Goal: Information Seeking & Learning: Learn about a topic

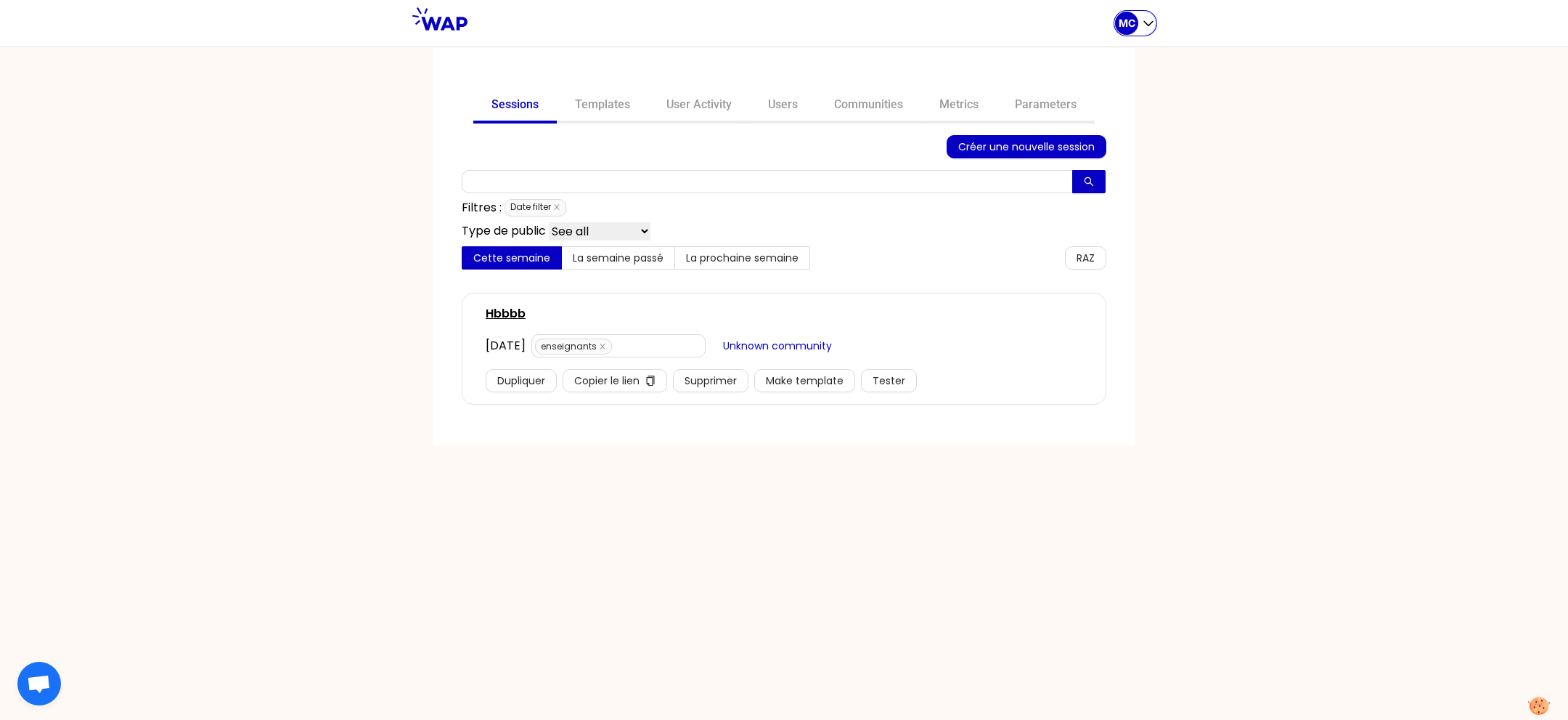
click at [1117, 31] on div "MC" at bounding box center [1126, 23] width 23 height 23
click at [1116, 51] on button "Sessions" at bounding box center [1077, 60] width 156 height 26
click at [713, 121] on link "User Activity" at bounding box center [698, 106] width 101 height 35
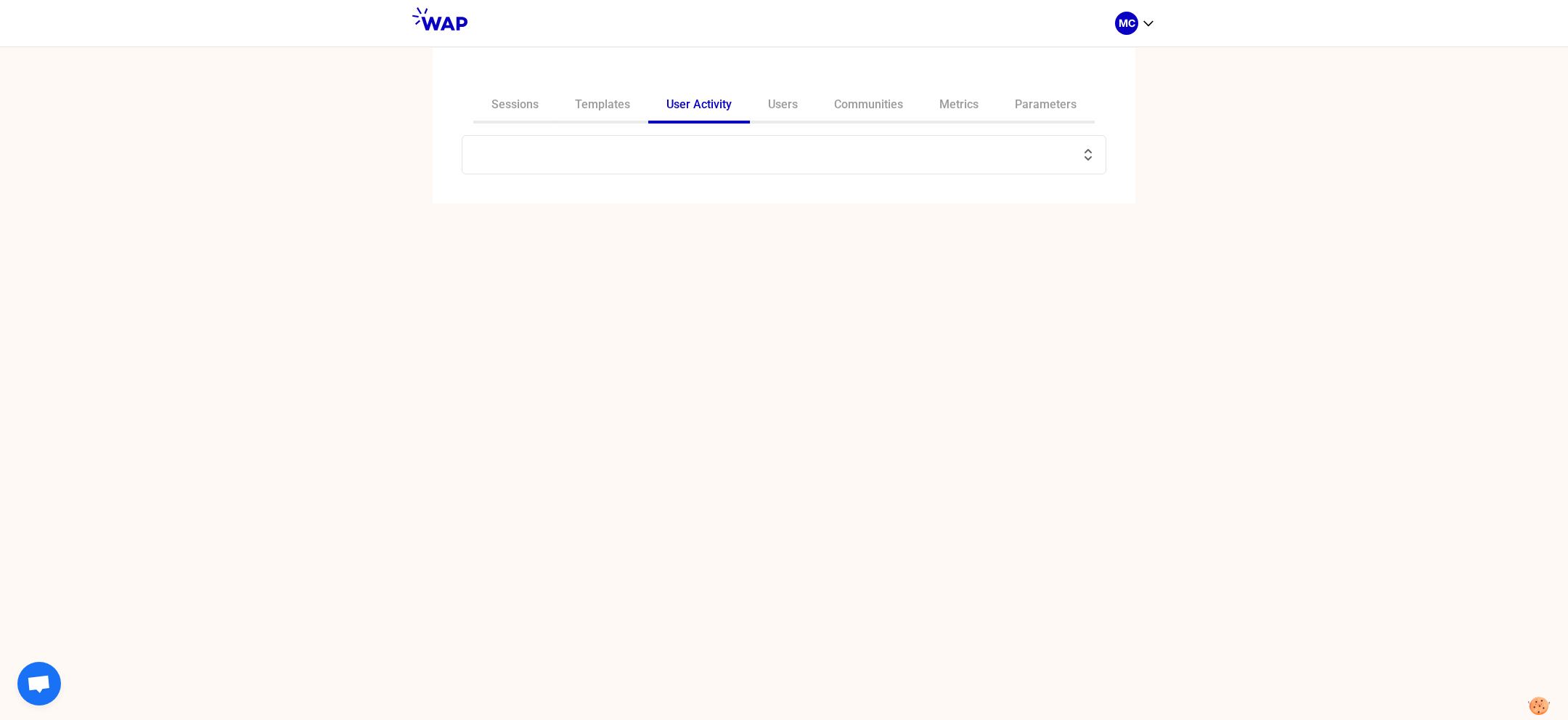
click at [737, 163] on input "text" at bounding box center [774, 154] width 608 height 21
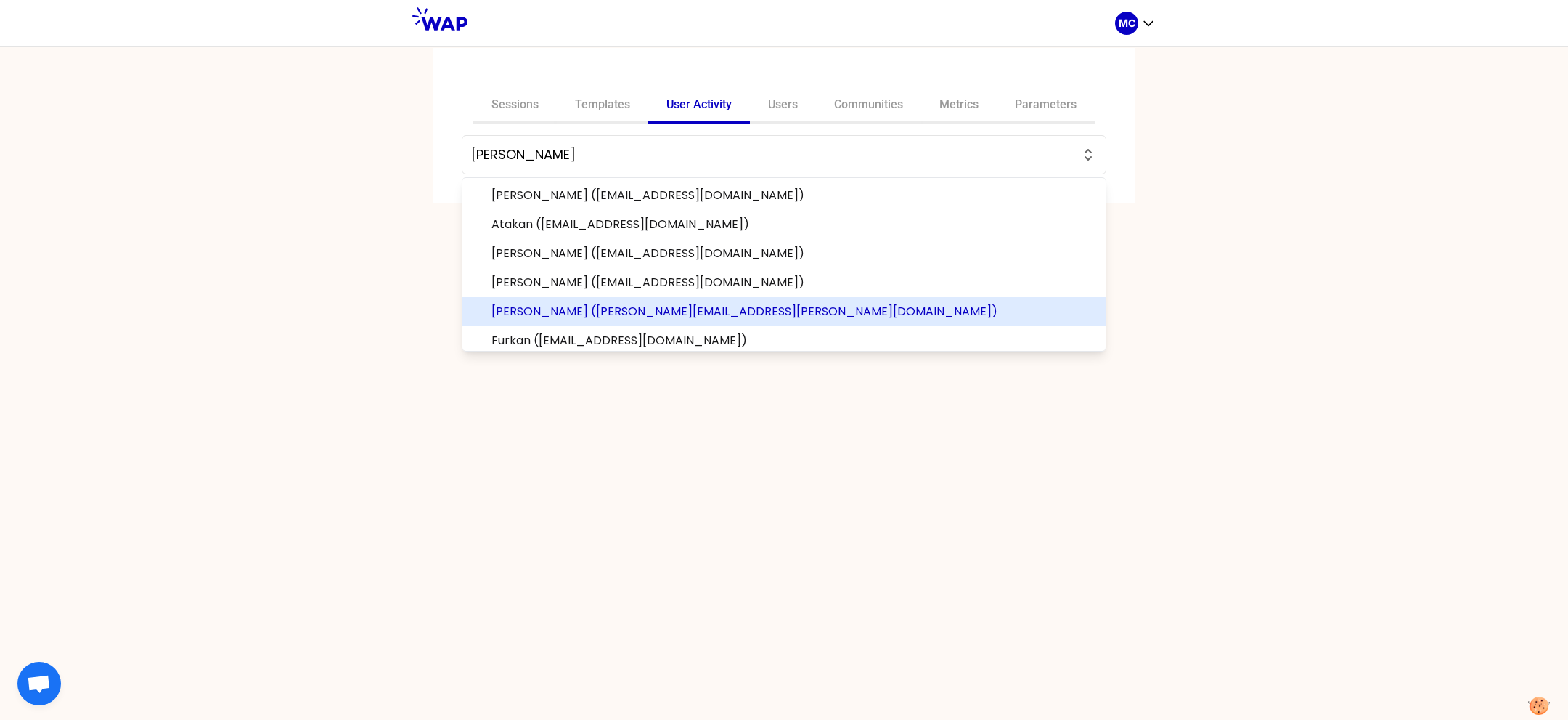
click at [633, 305] on span "Emmanuel KAHN (emmanuel.kahn@davidoff.com)" at bounding box center [793, 312] width 603 height 18
type input "Emmanuel KAHN (emmanuel.kahn@davidoff.com)"
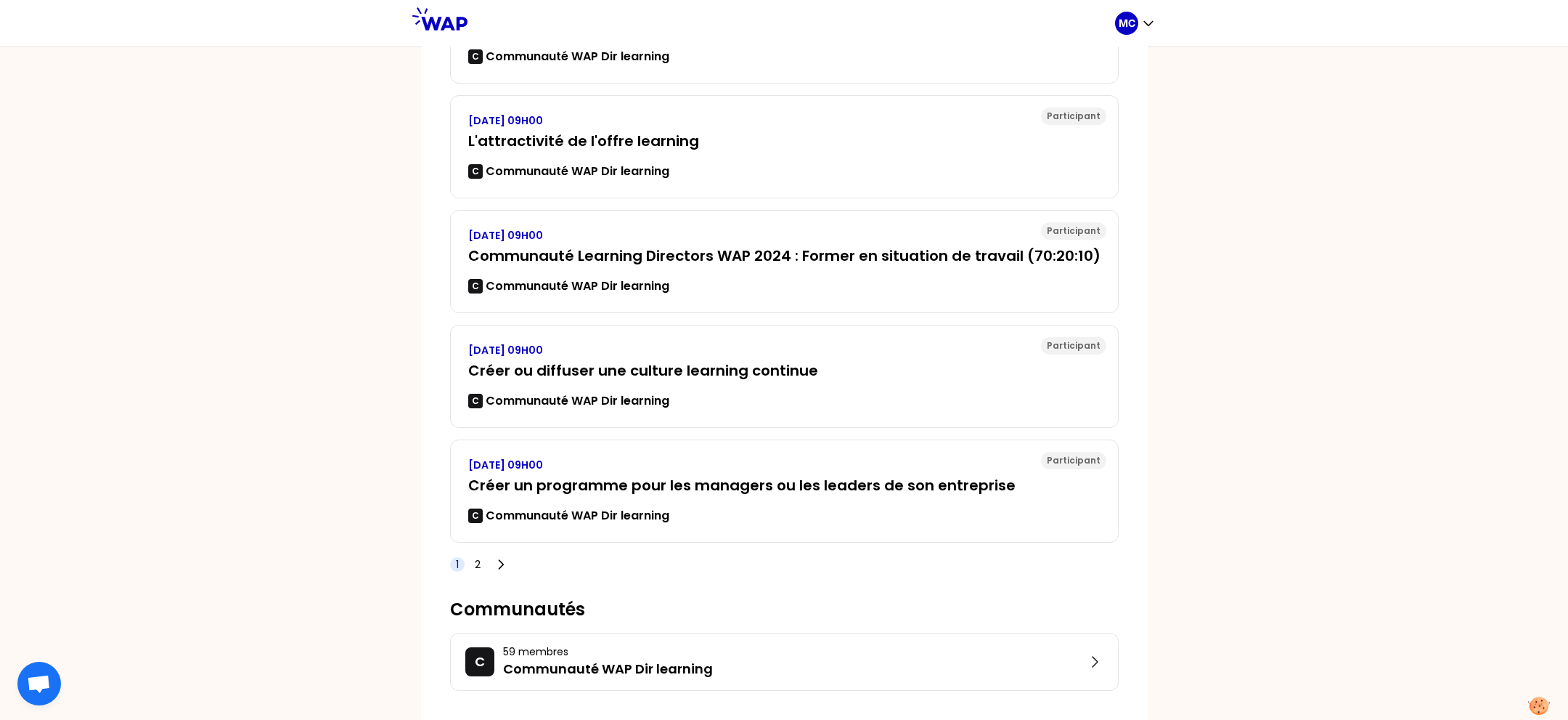
click at [495, 566] on icon at bounding box center [501, 564] width 14 height 15
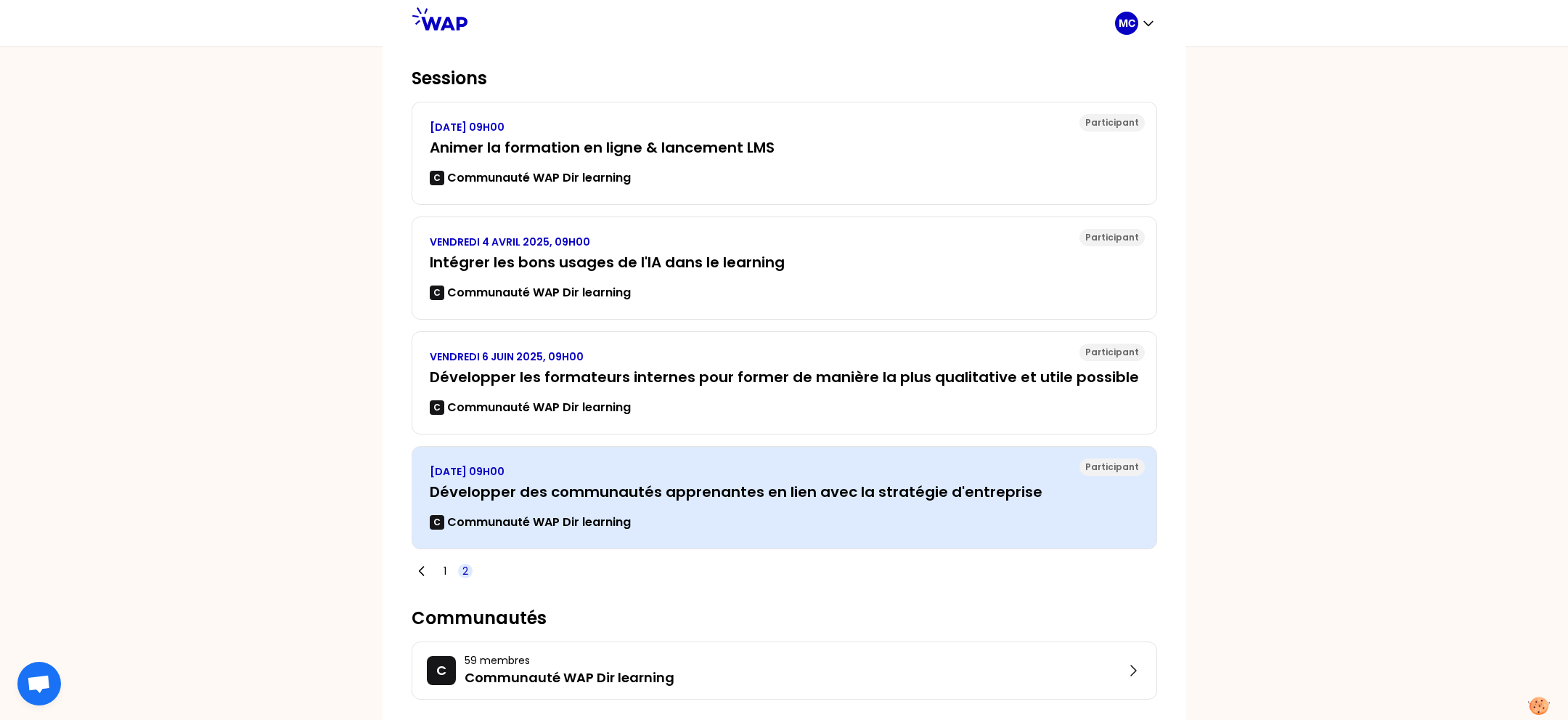
scroll to position [142, 0]
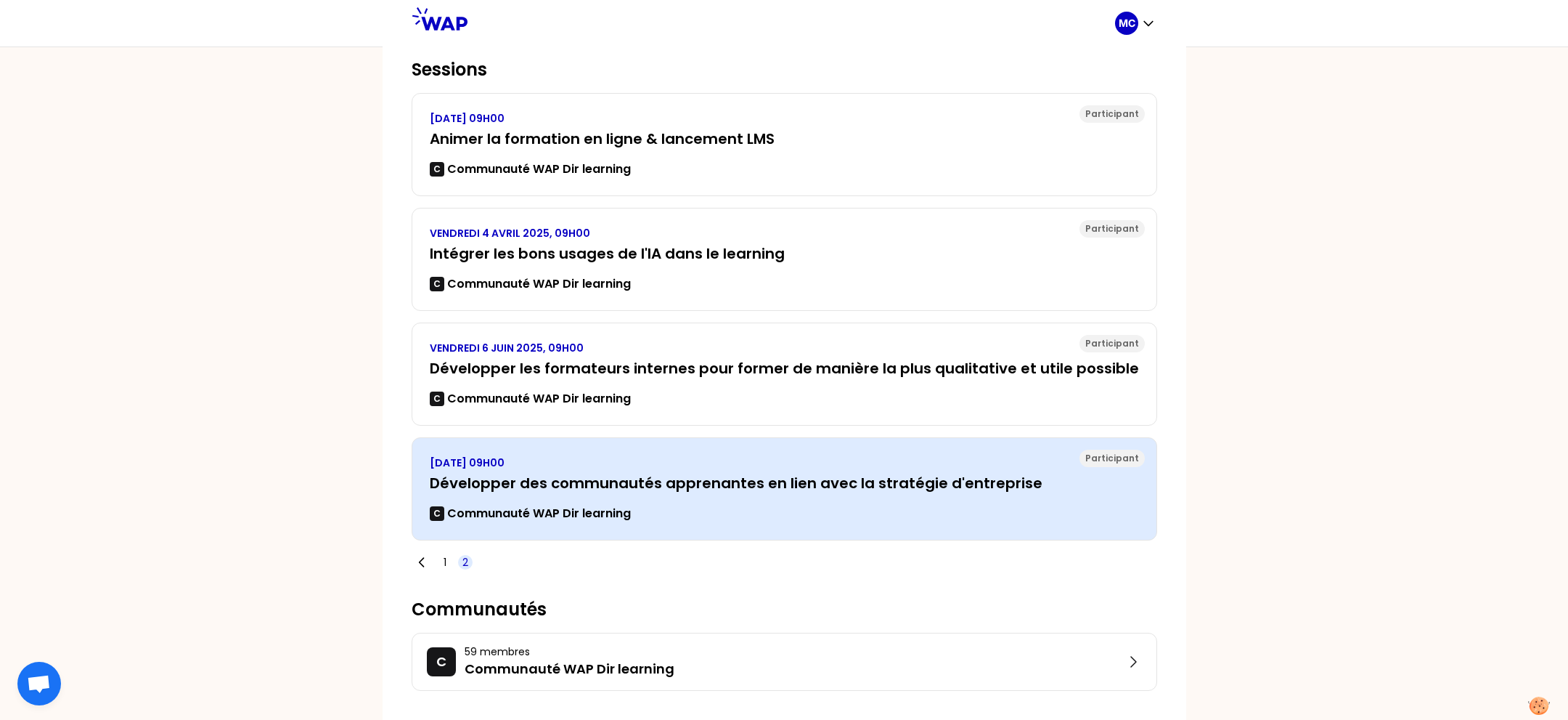
click at [778, 473] on h3 "Développer des communautés apprenantes en lien avec la stratégie d'entreprise" at bounding box center [784, 483] width 709 height 21
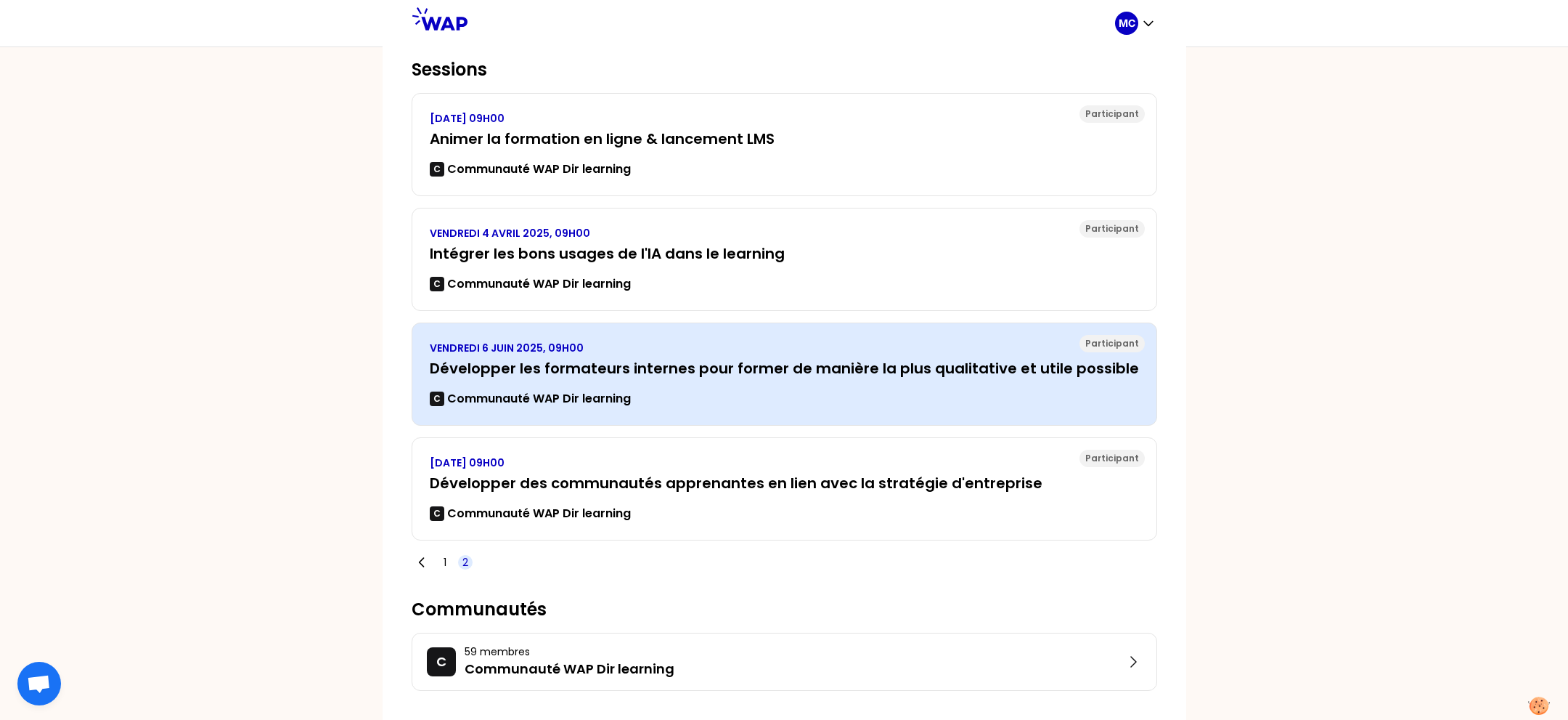
click at [752, 400] on div "C Communauté WAP Dir learning" at bounding box center [784, 399] width 709 height 18
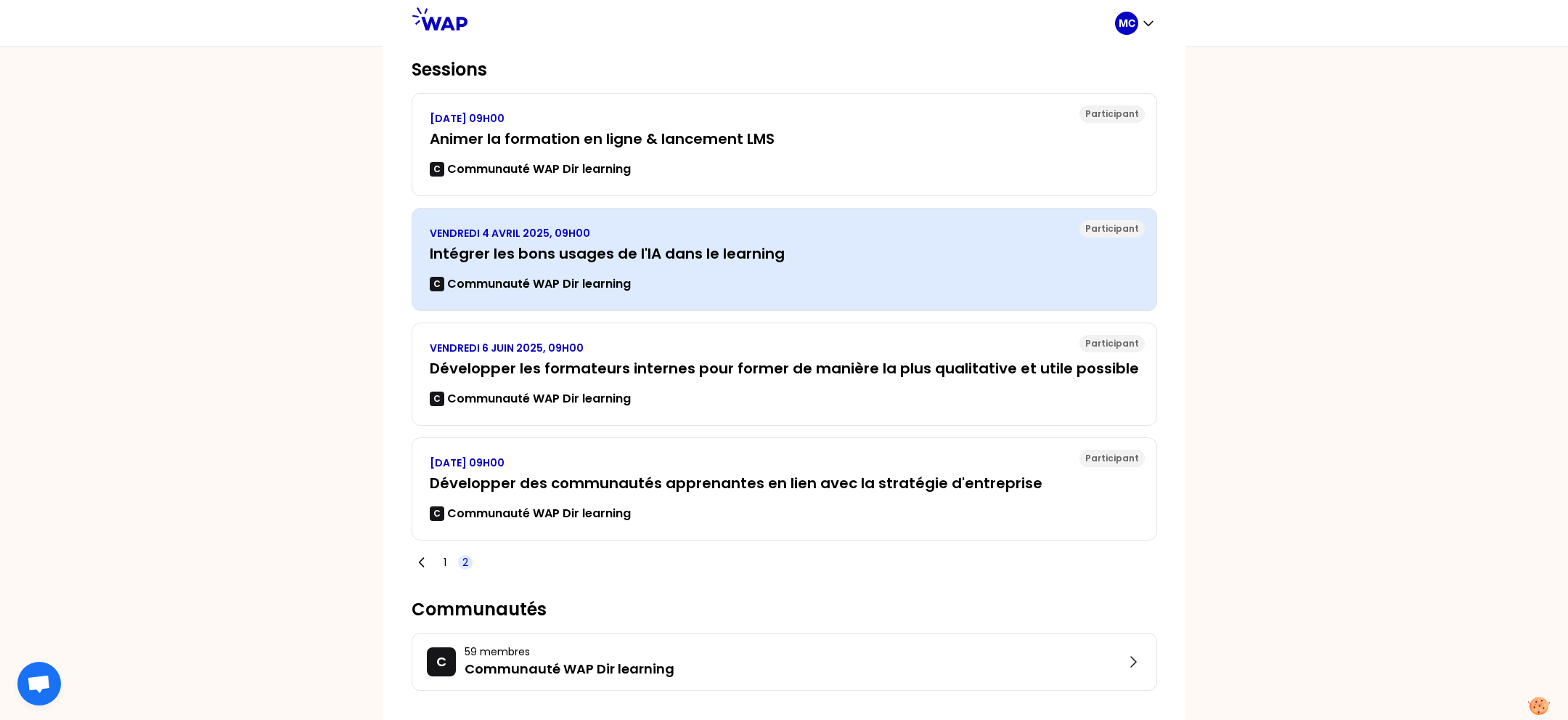
click at [739, 276] on div "C Communauté WAP Dir learning" at bounding box center [784, 284] width 709 height 18
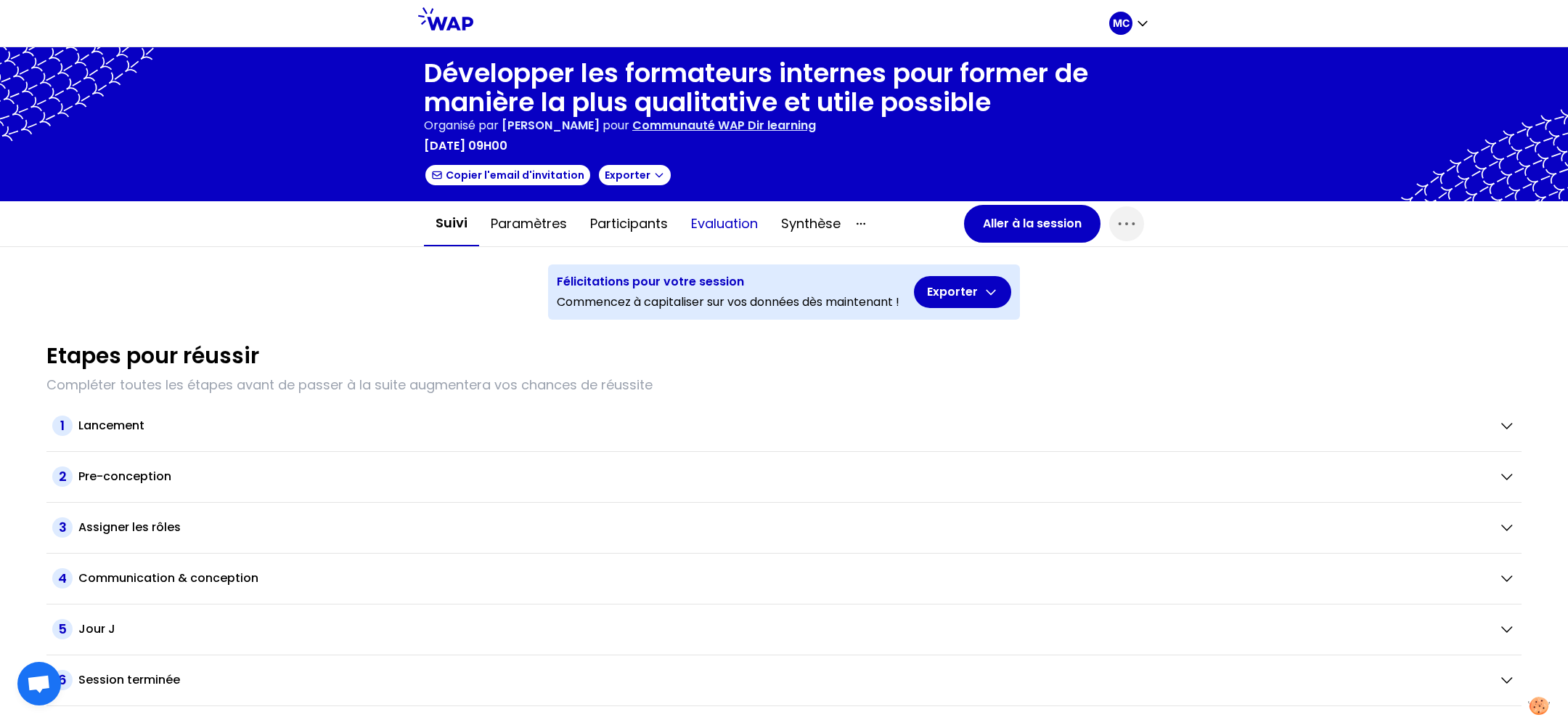
click at [701, 220] on button "Evaluation" at bounding box center [724, 223] width 90 height 44
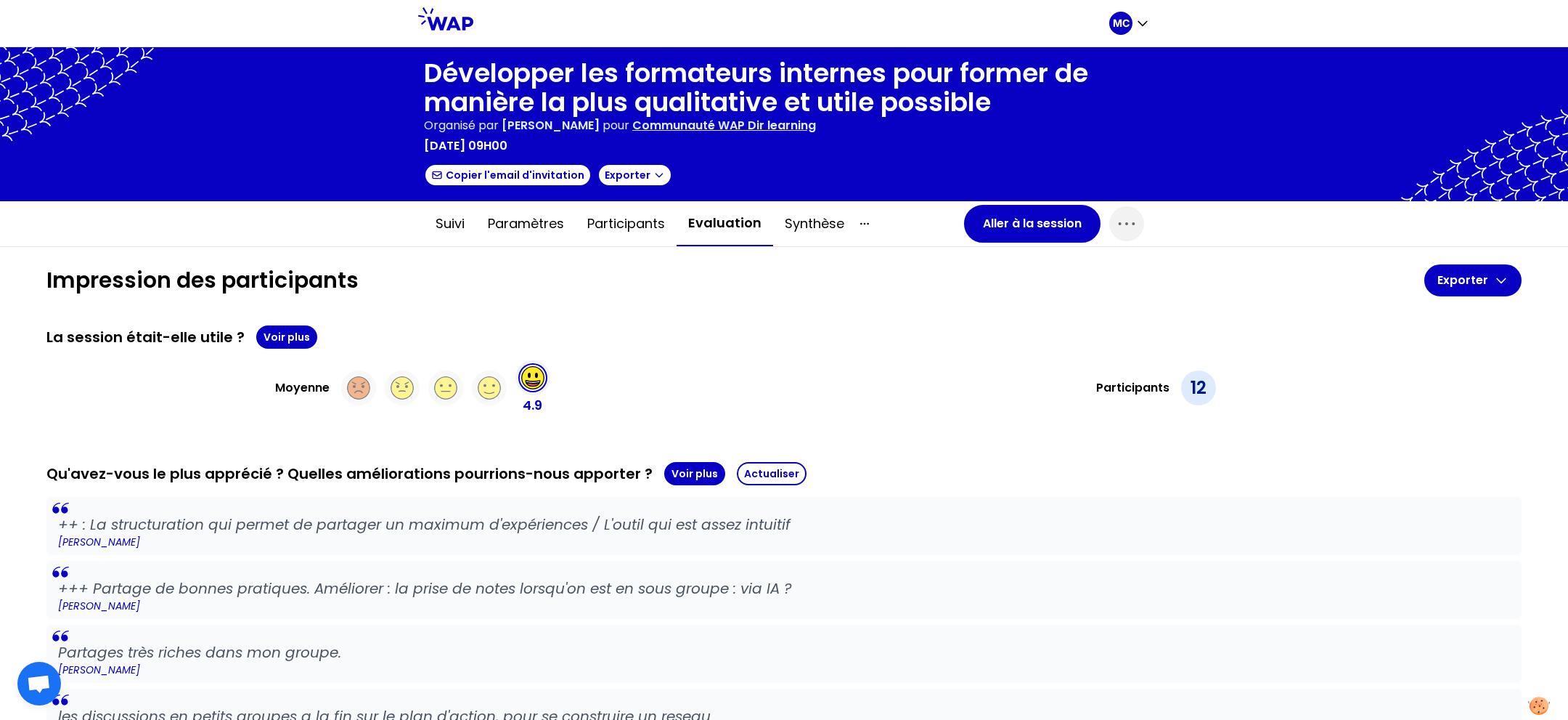
click at [262, 353] on div "La session était-elle utile ? Voir plus Moyenne 4.9 Participants 12" at bounding box center [784, 370] width 1475 height 90
click at [285, 328] on button "Voir plus" at bounding box center [287, 337] width 61 height 23
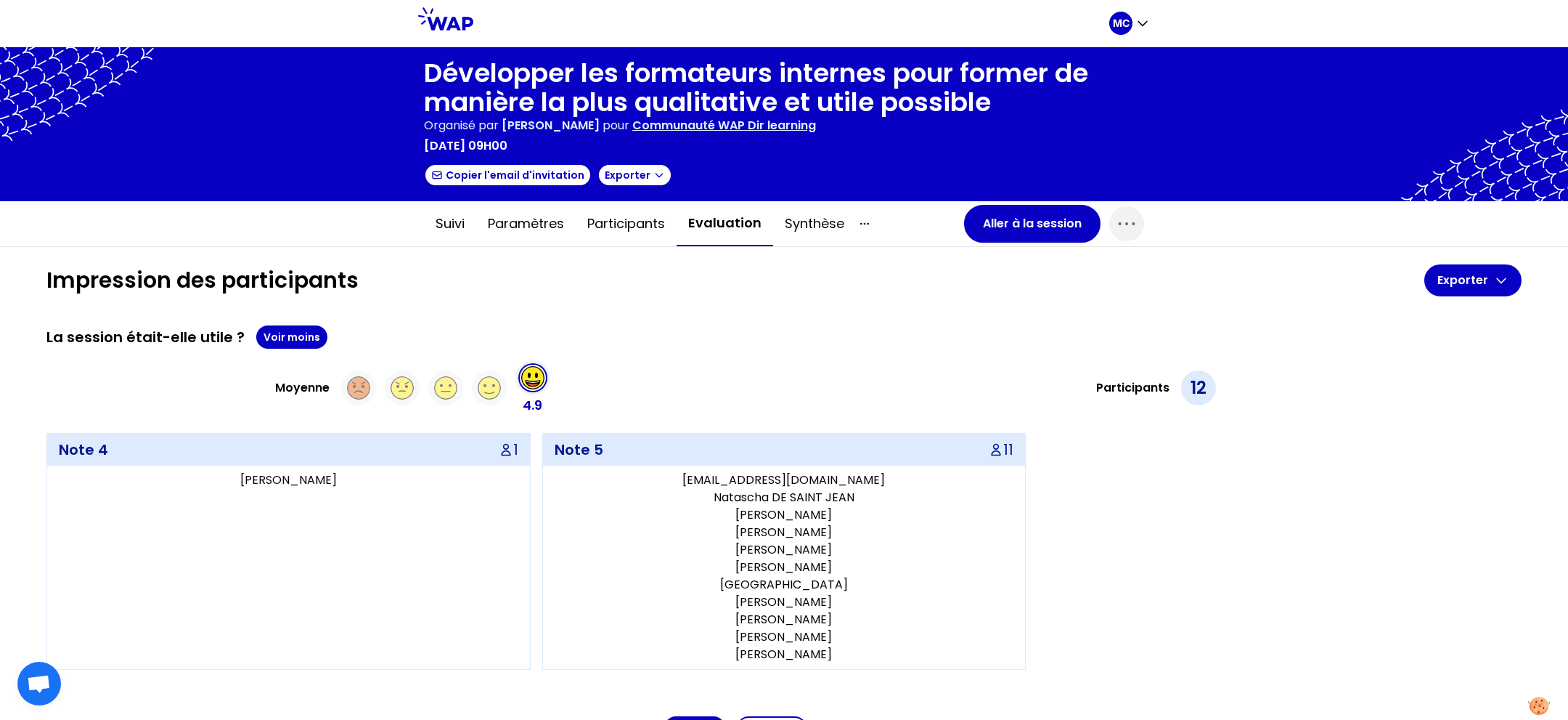
click at [849, 348] on div "La session était-elle utile ? Voir moins Moyenne 4.9 Participants 12 Note 4 1 D…" at bounding box center [784, 497] width 1475 height 344
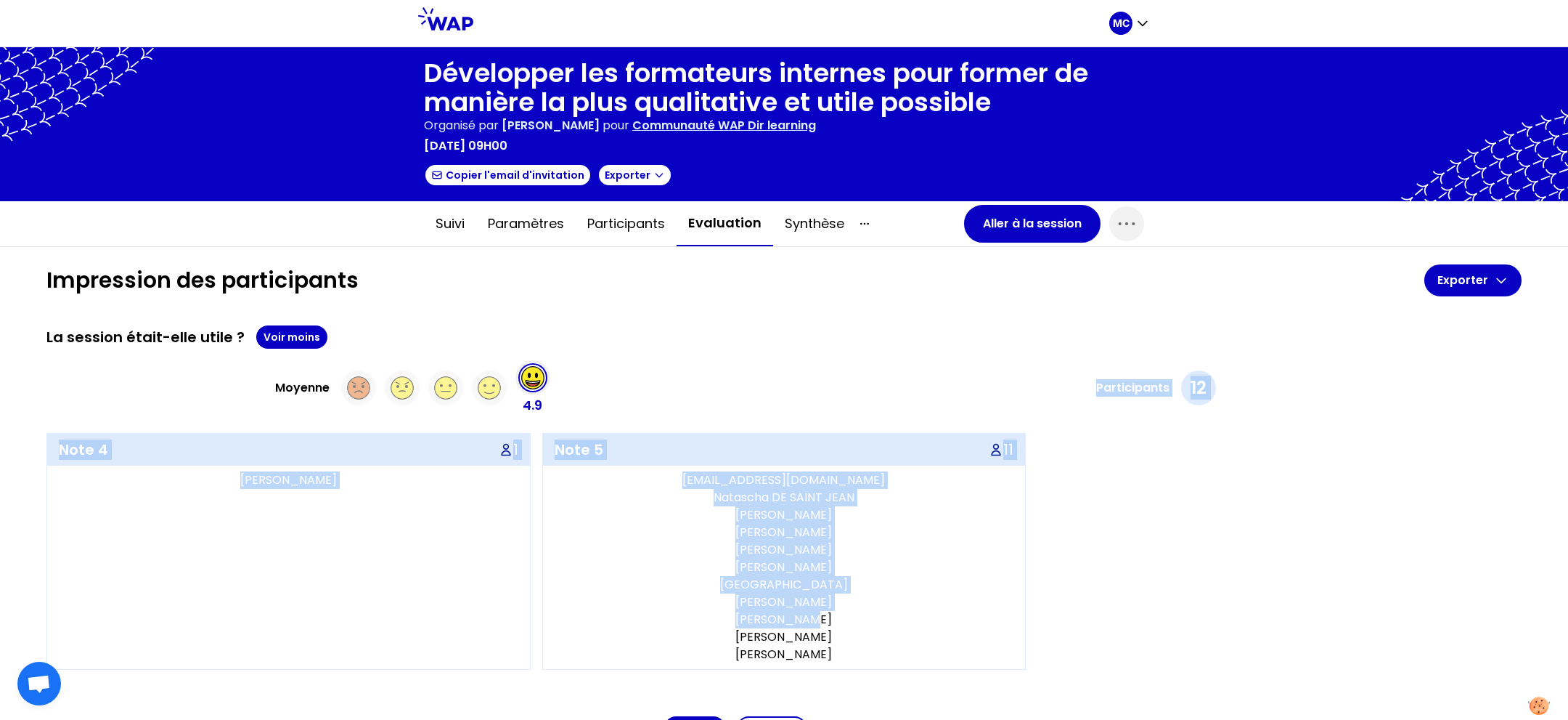
drag, startPoint x: 952, startPoint y: 568, endPoint x: 1001, endPoint y: 621, distance: 72.2
click at [1001, 621] on div "Moyenne 4.9 Participants 12 Note 4 1 Deborah ROUGE Note 5 11 kenza_benomar@carr…" at bounding box center [784, 515] width 1475 height 309
click at [1002, 619] on p "Yann MALLET" at bounding box center [784, 619] width 471 height 18
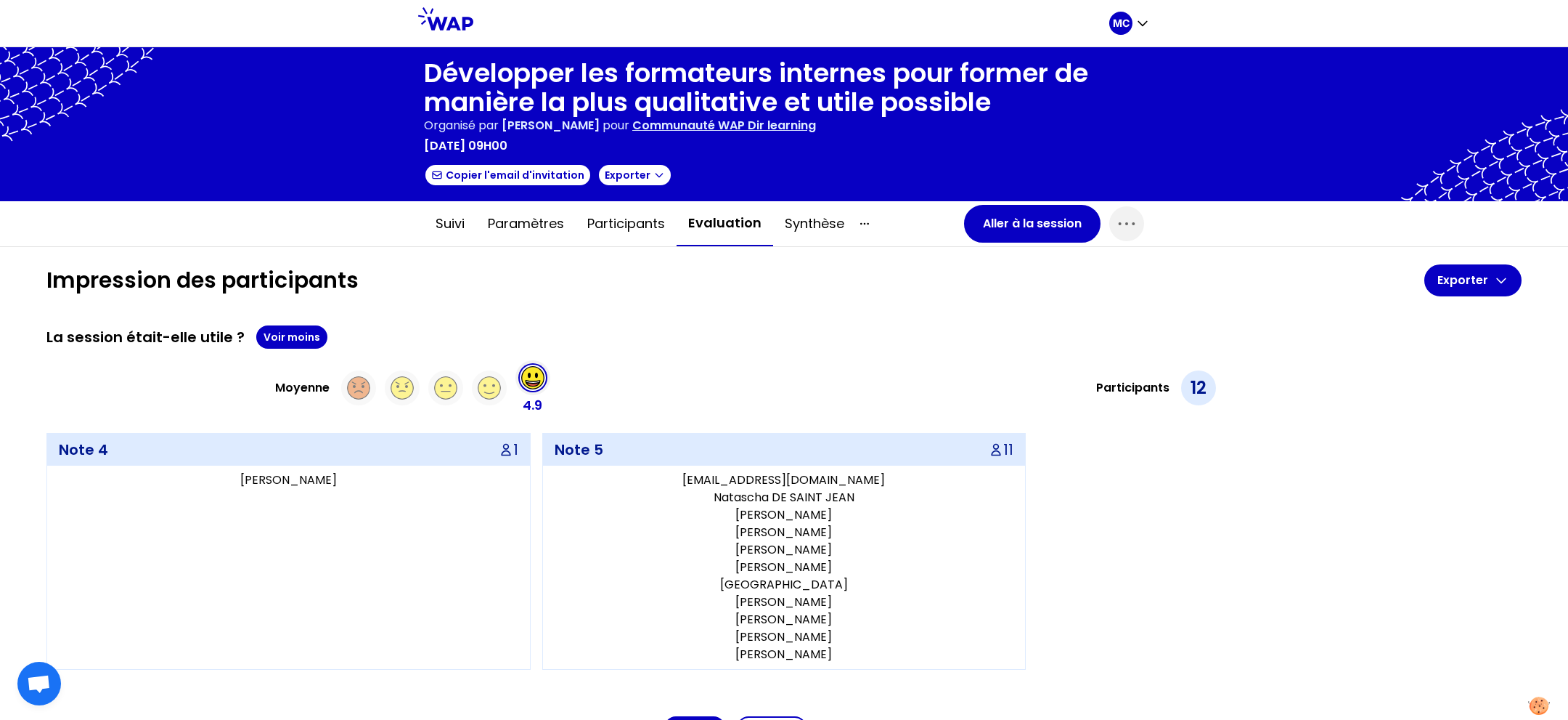
click at [1201, 522] on div "Note 4 1 Deborah ROUGE Note 5 11 kenza_benomar@carrefour.com Natascha DE SAINT …" at bounding box center [784, 551] width 1475 height 237
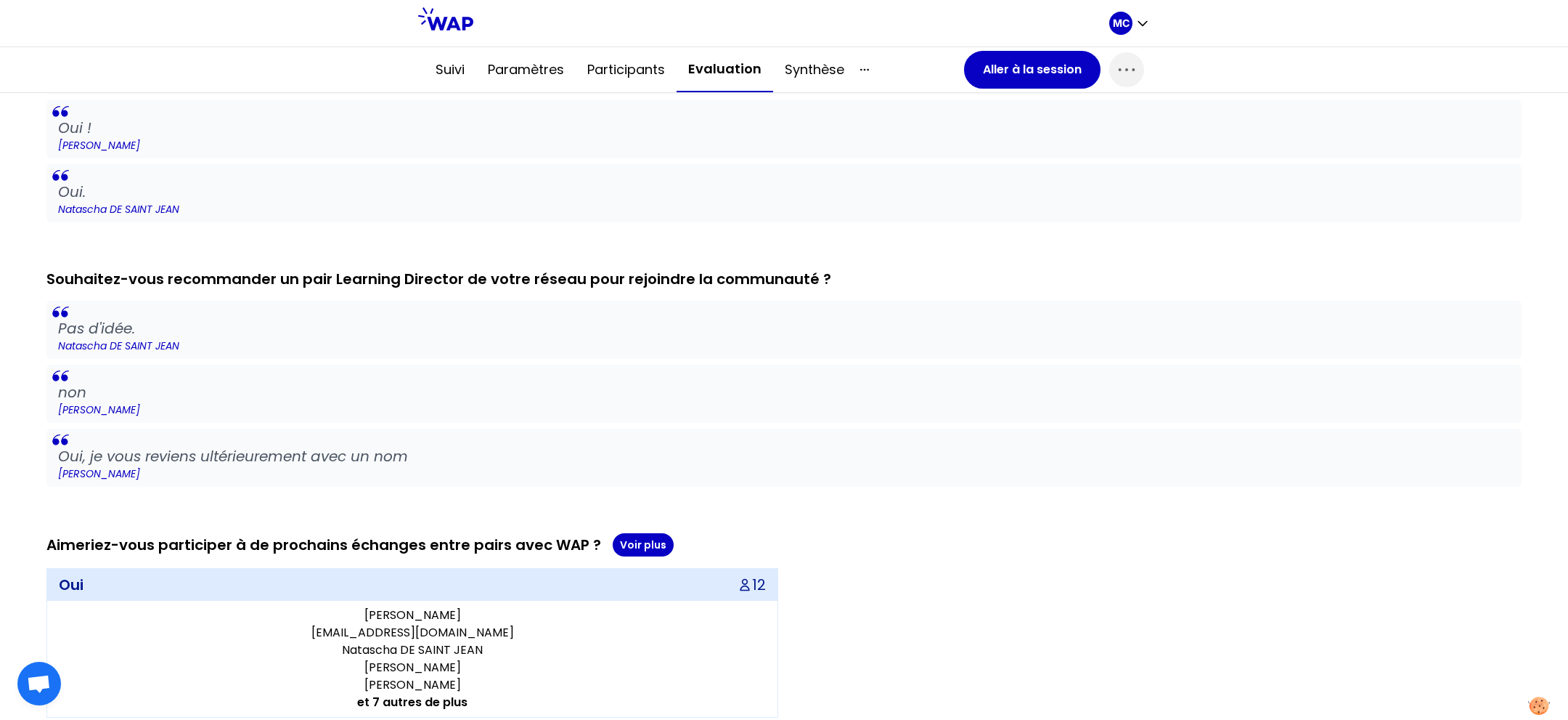
scroll to position [1240, 0]
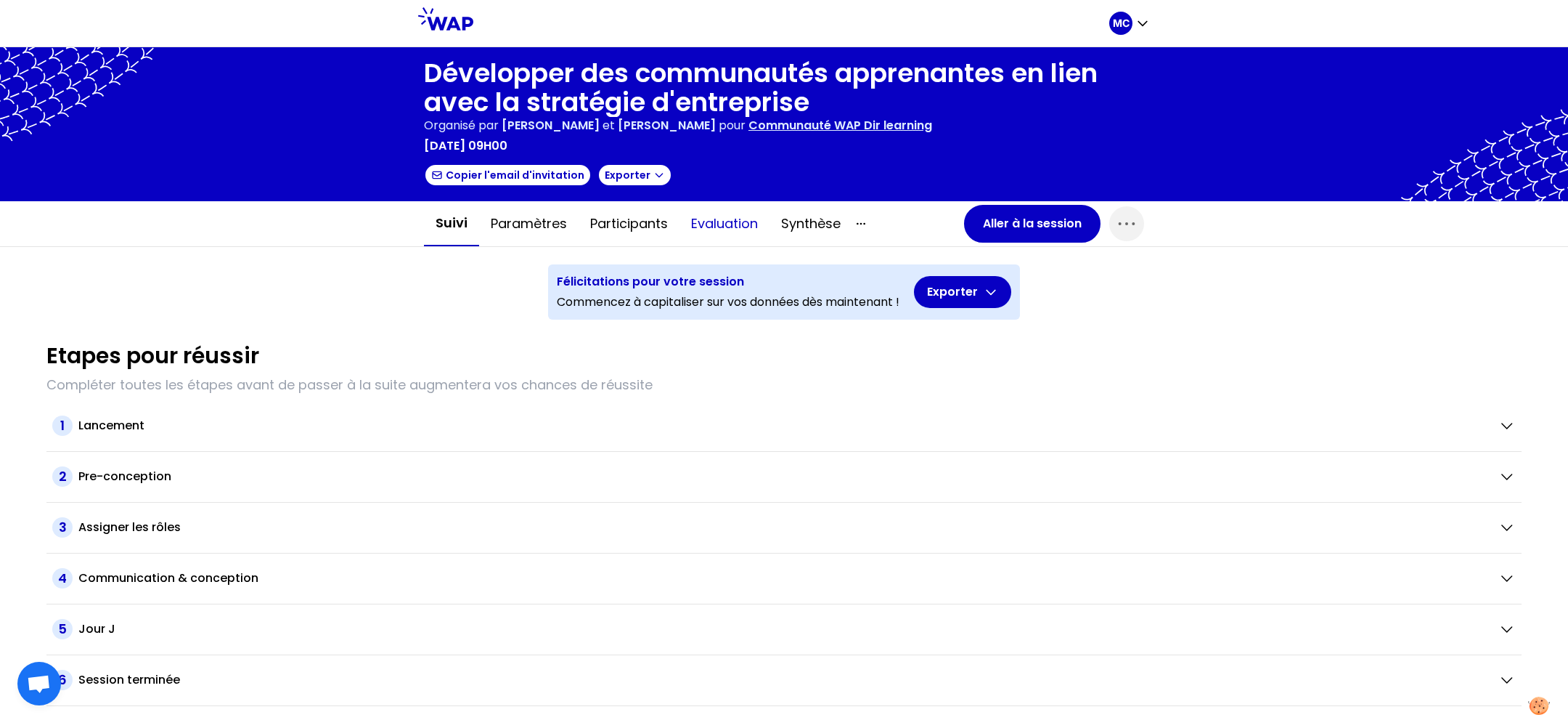
click at [709, 221] on button "Evaluation" at bounding box center [724, 223] width 90 height 44
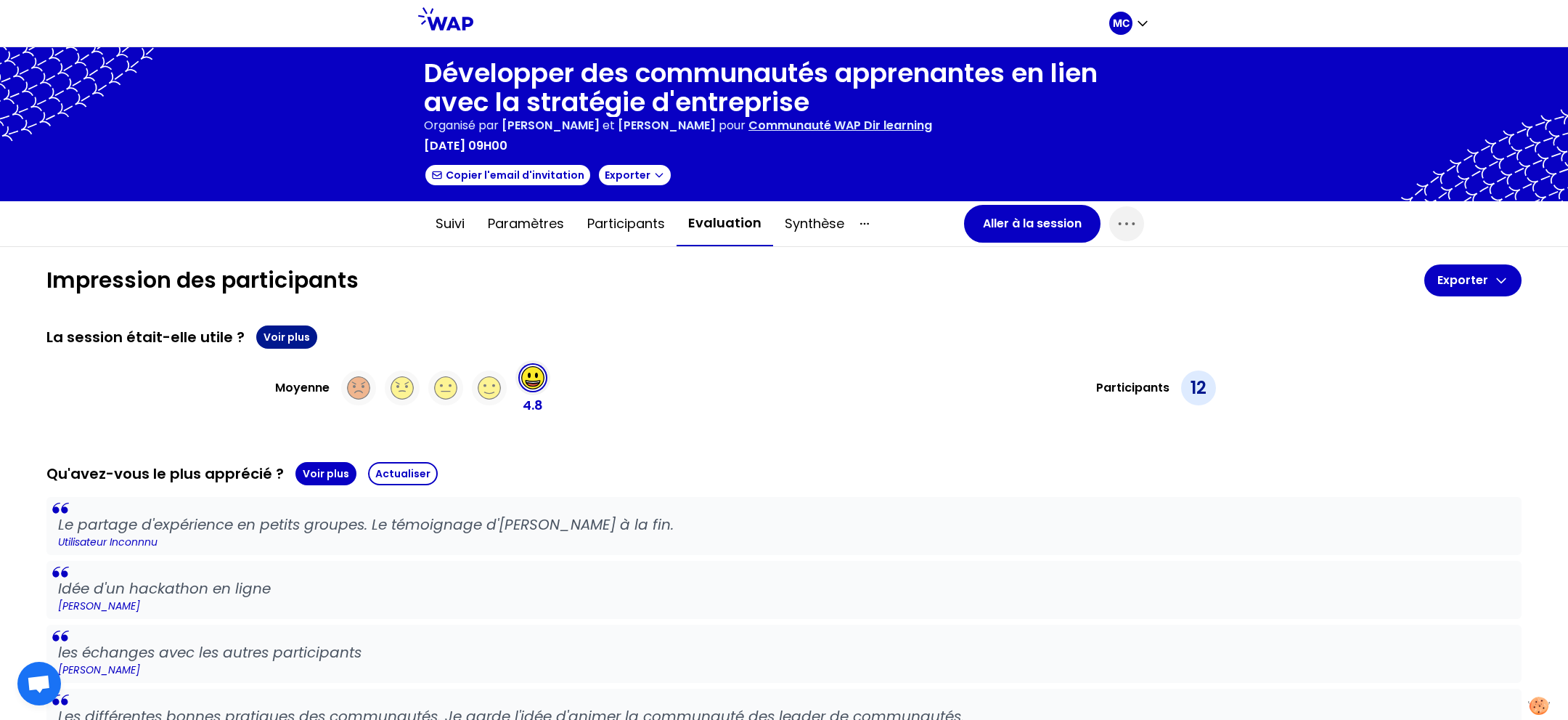
click at [271, 333] on button "Voir plus" at bounding box center [287, 337] width 61 height 23
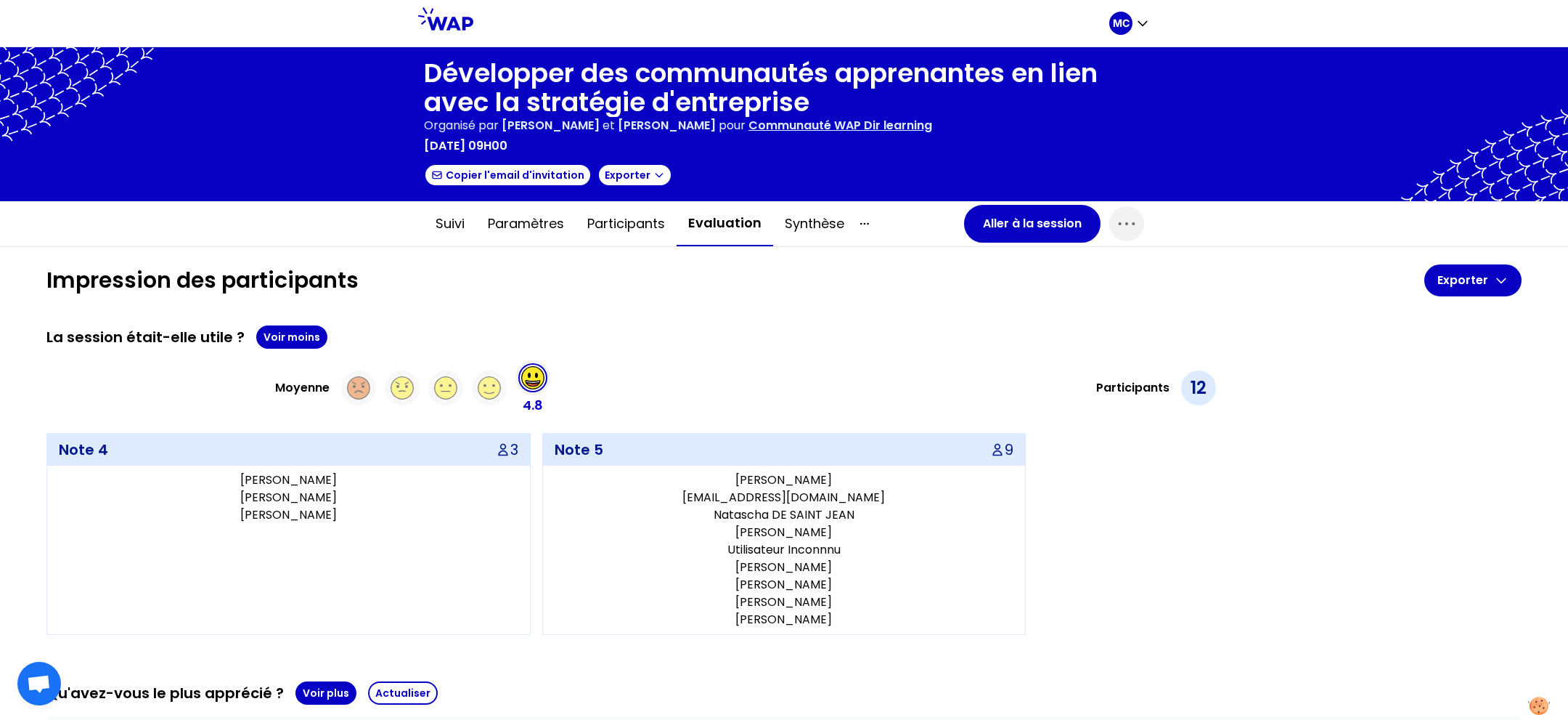
click at [788, 357] on div "La session était-elle utile ? Voir moins Moyenne 4.8 Participants 12 Note 4 3 […" at bounding box center [784, 479] width 1475 height 309
click at [999, 223] on button "Aller à la session" at bounding box center [1032, 223] width 137 height 37
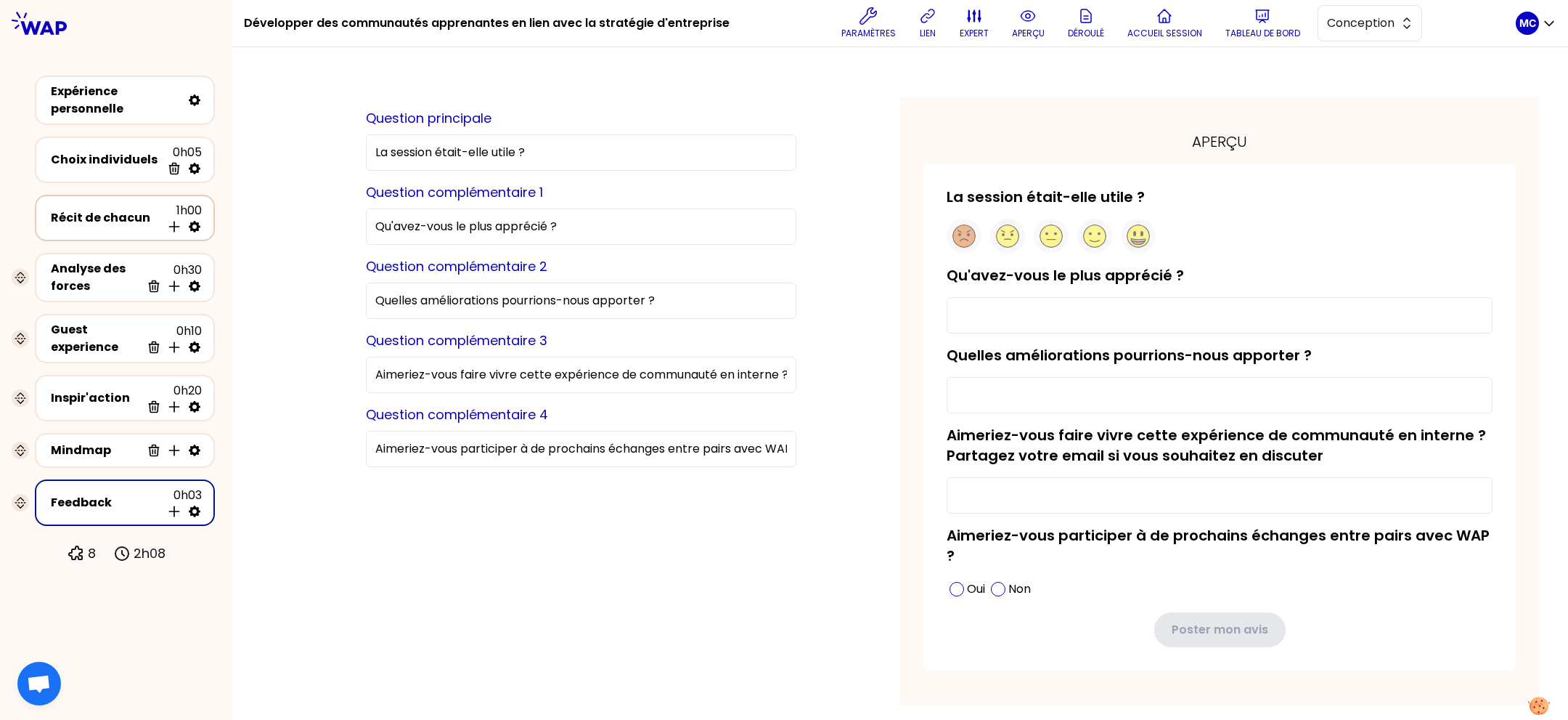
click at [108, 210] on div "Récit de chacun" at bounding box center [106, 218] width 111 height 18
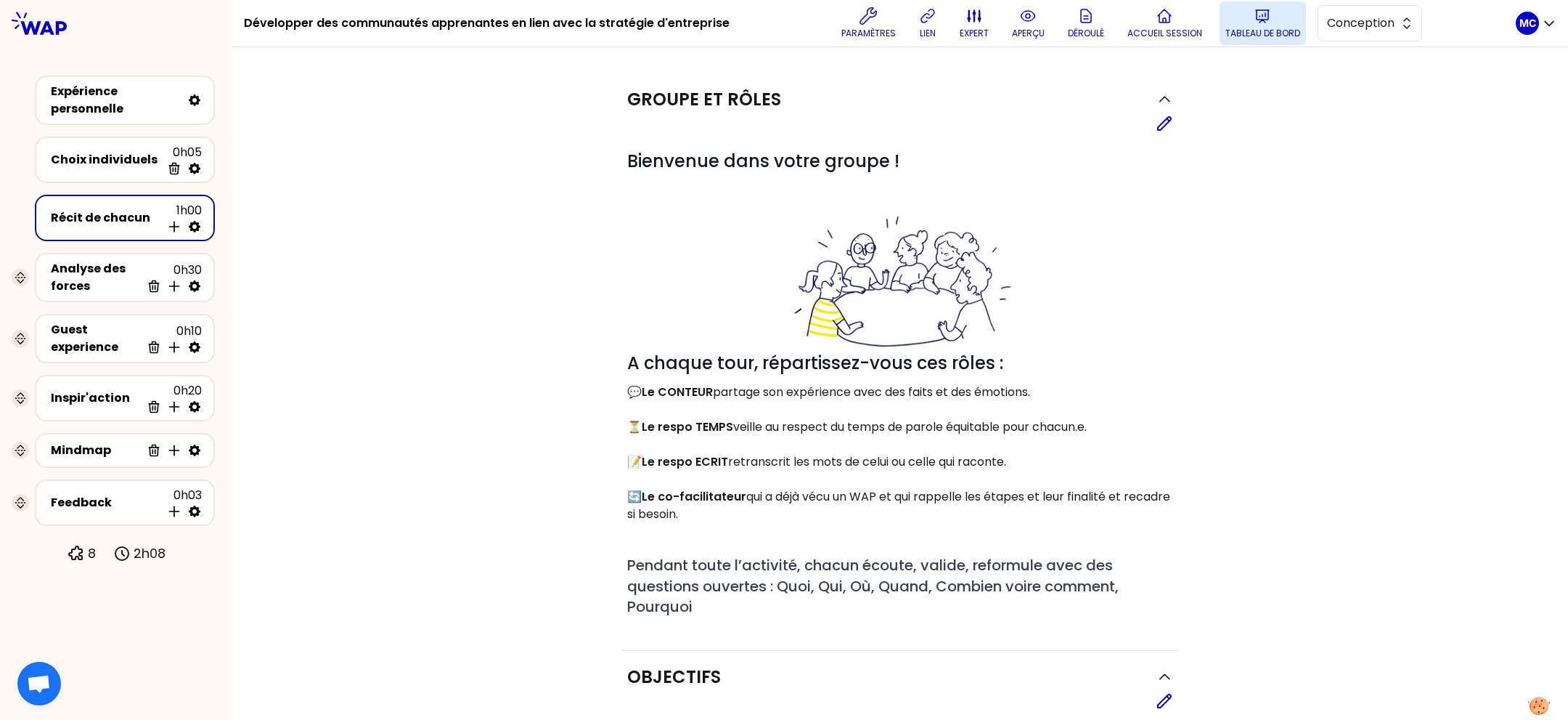
click at [1244, 36] on p "Tableau de bord" at bounding box center [1263, 33] width 75 height 11
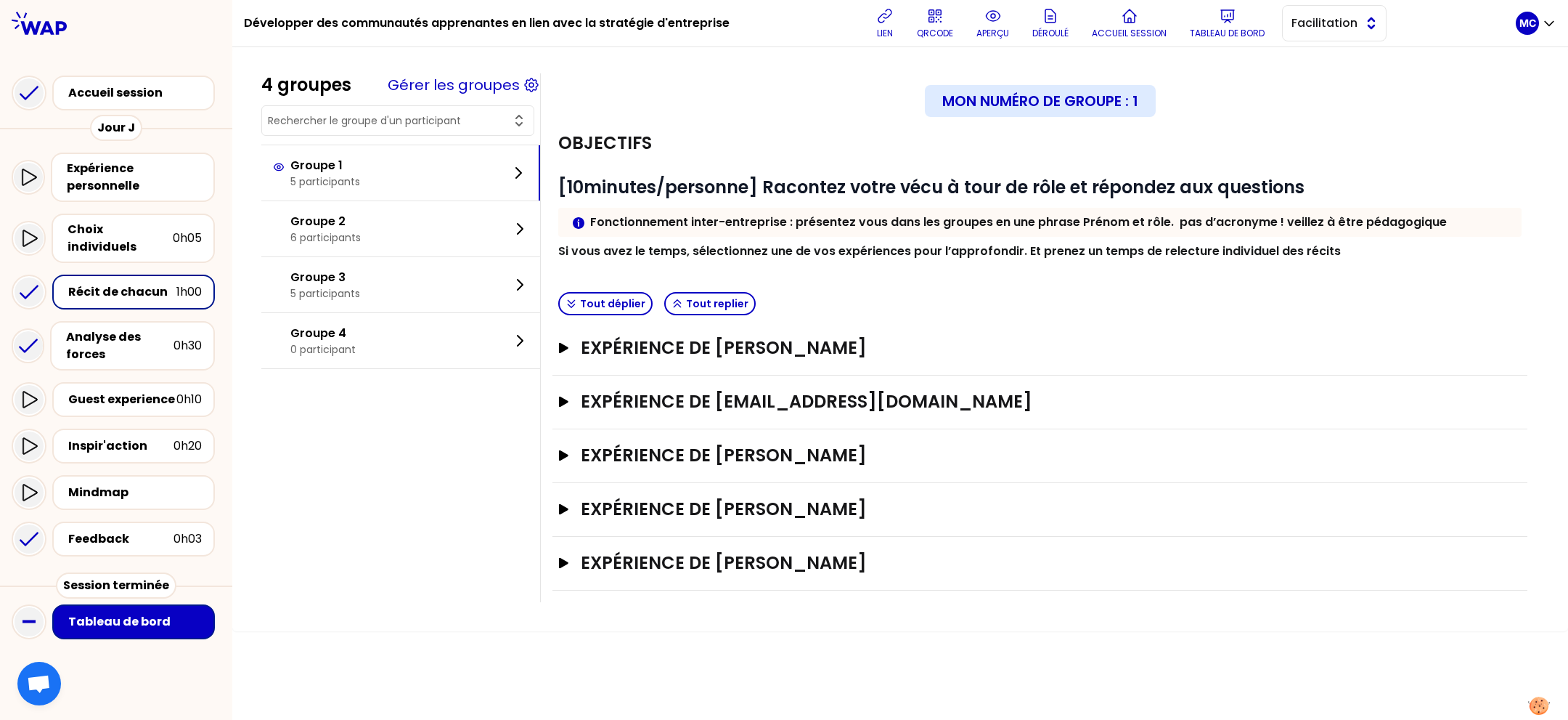
click at [1320, 7] on button "Facilitation" at bounding box center [1334, 24] width 105 height 37
click at [1326, 52] on span "Conception" at bounding box center [1343, 60] width 63 height 18
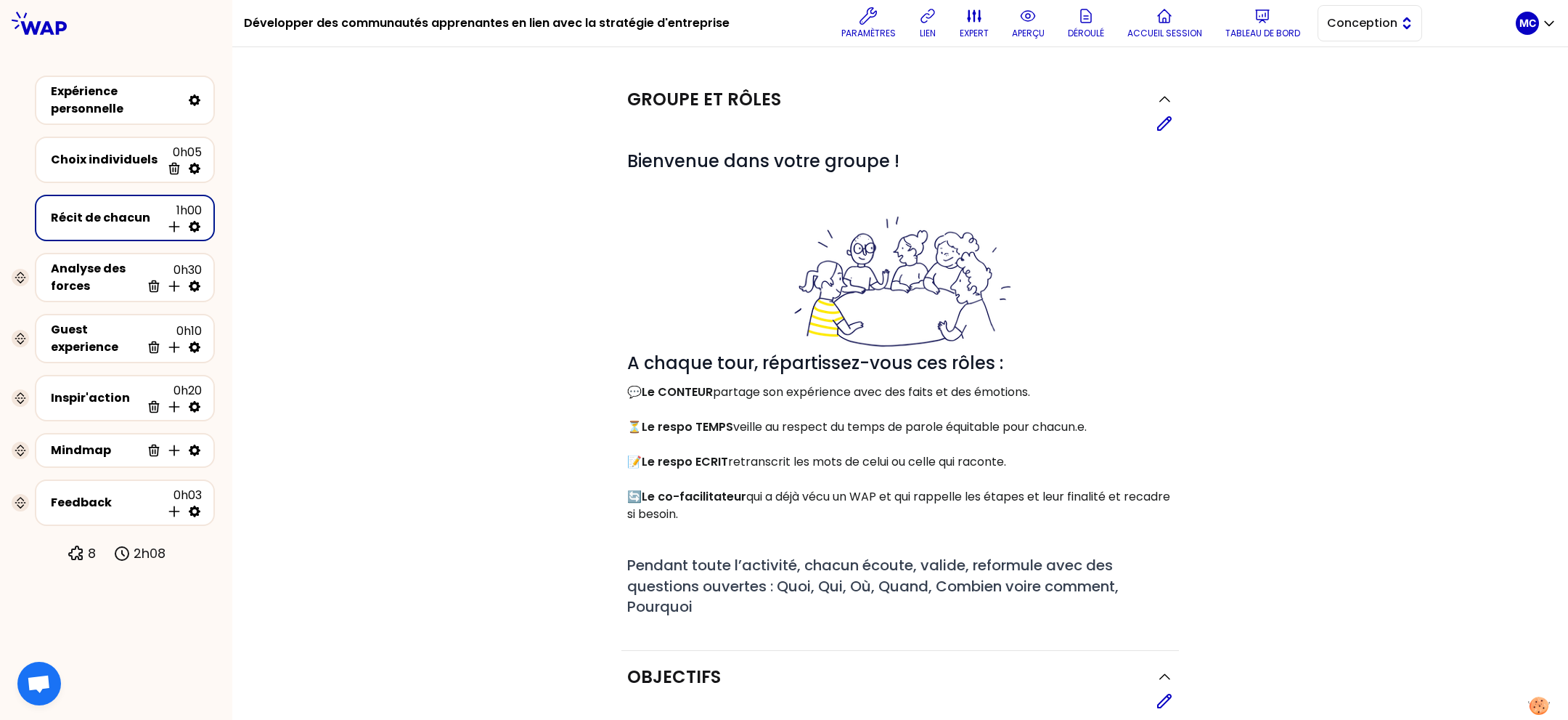
click at [1358, 25] on span "Conception" at bounding box center [1360, 23] width 66 height 18
click at [1347, 79] on span "Facilitation" at bounding box center [1379, 82] width 63 height 18
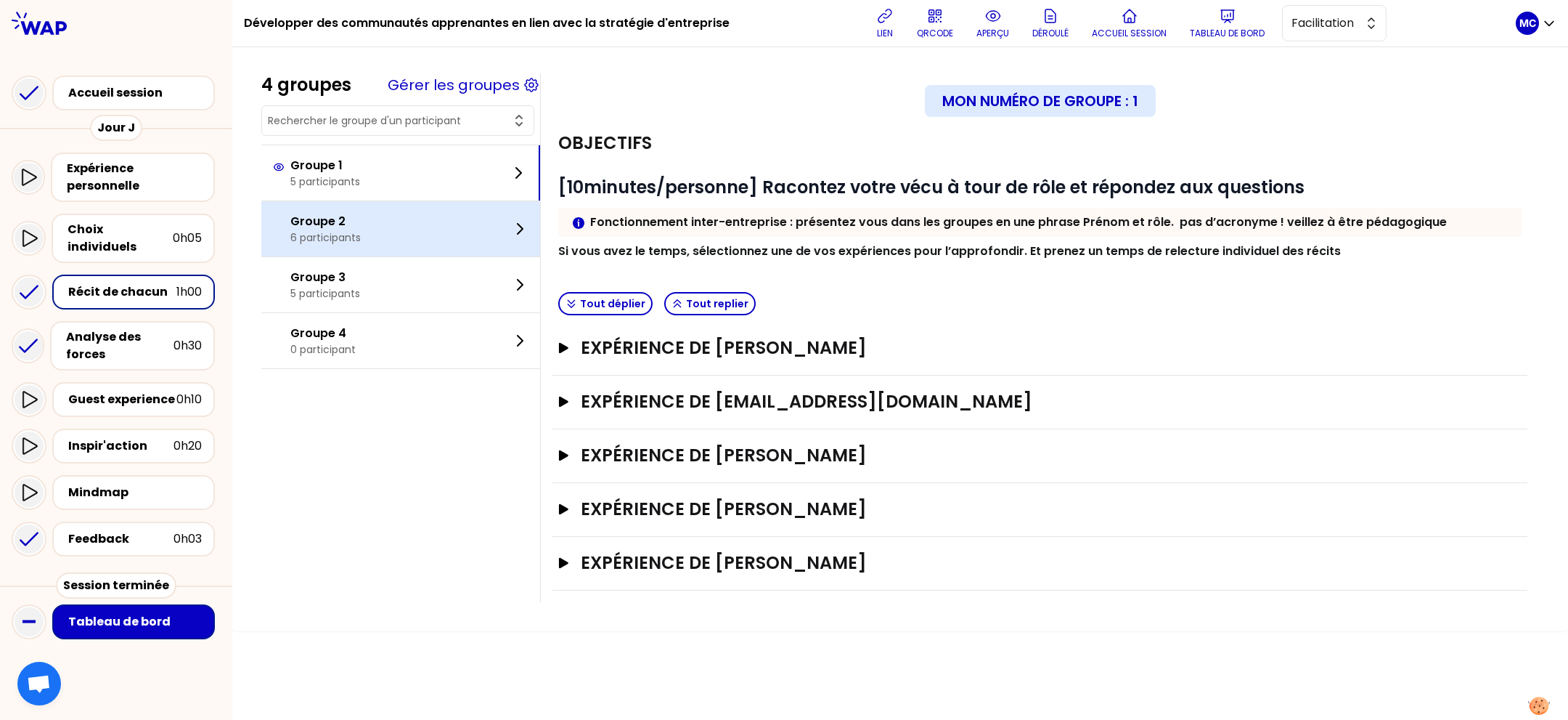
click at [410, 223] on div "Groupe 2 6 participants" at bounding box center [400, 229] width 279 height 55
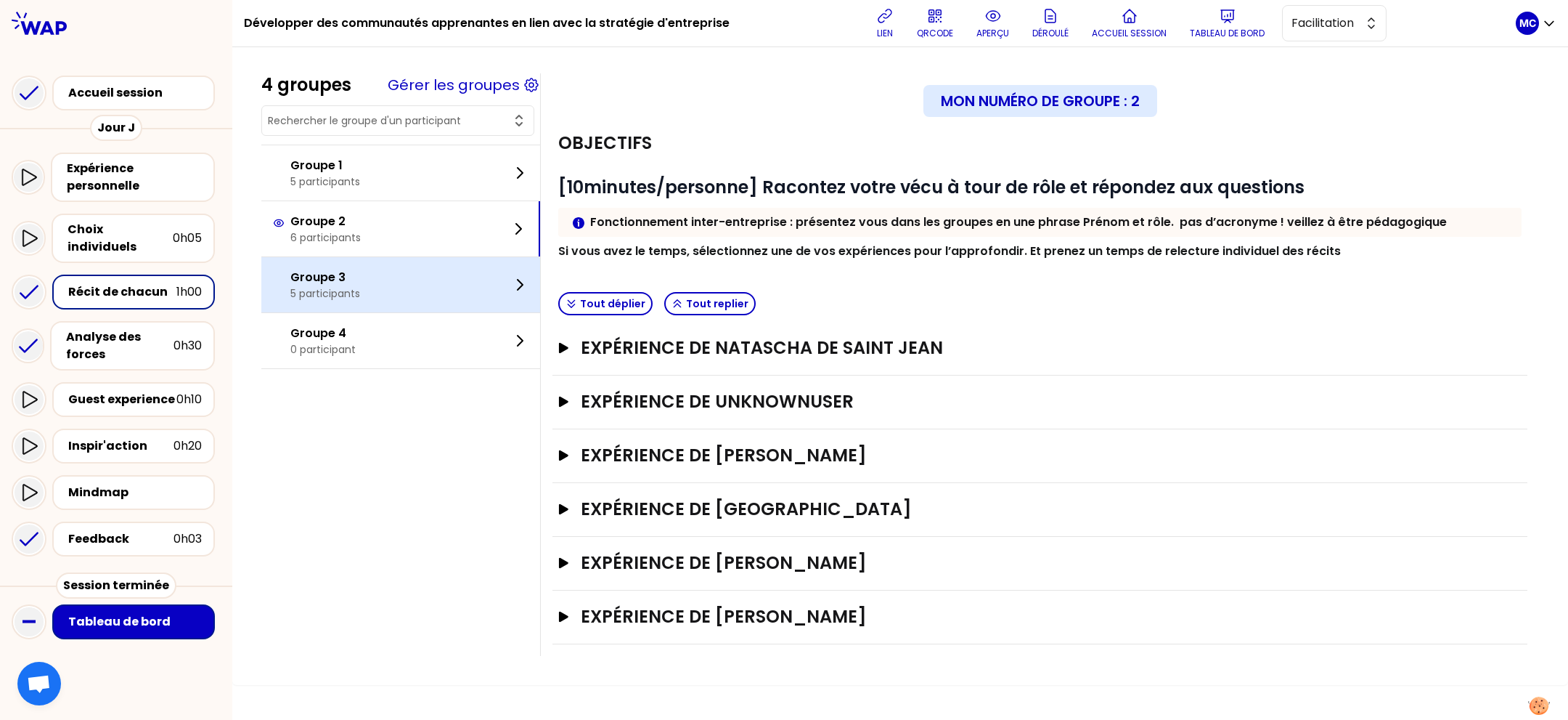
click at [401, 268] on div "Groupe 3 5 participants" at bounding box center [400, 285] width 279 height 55
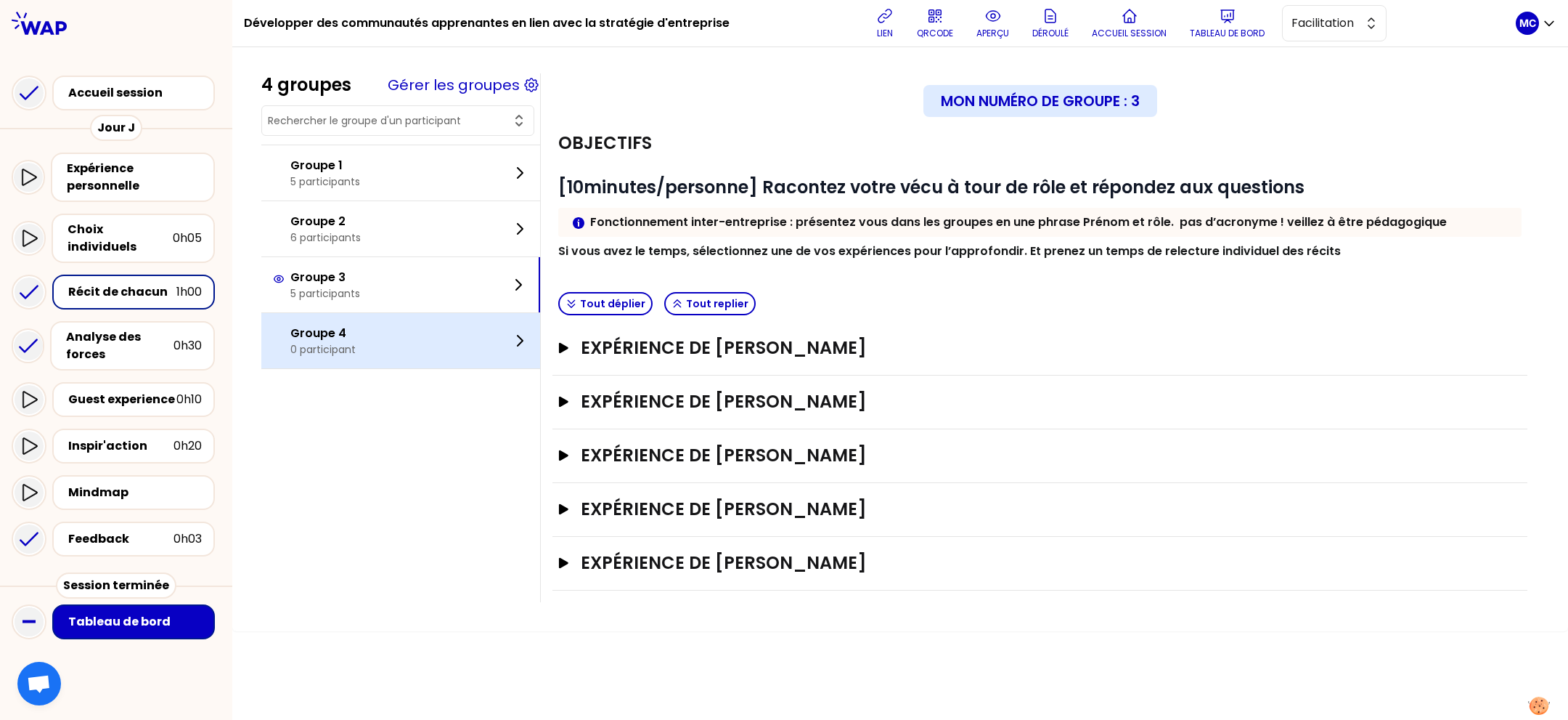
click at [405, 331] on div "Groupe 4 0 participant" at bounding box center [400, 341] width 279 height 55
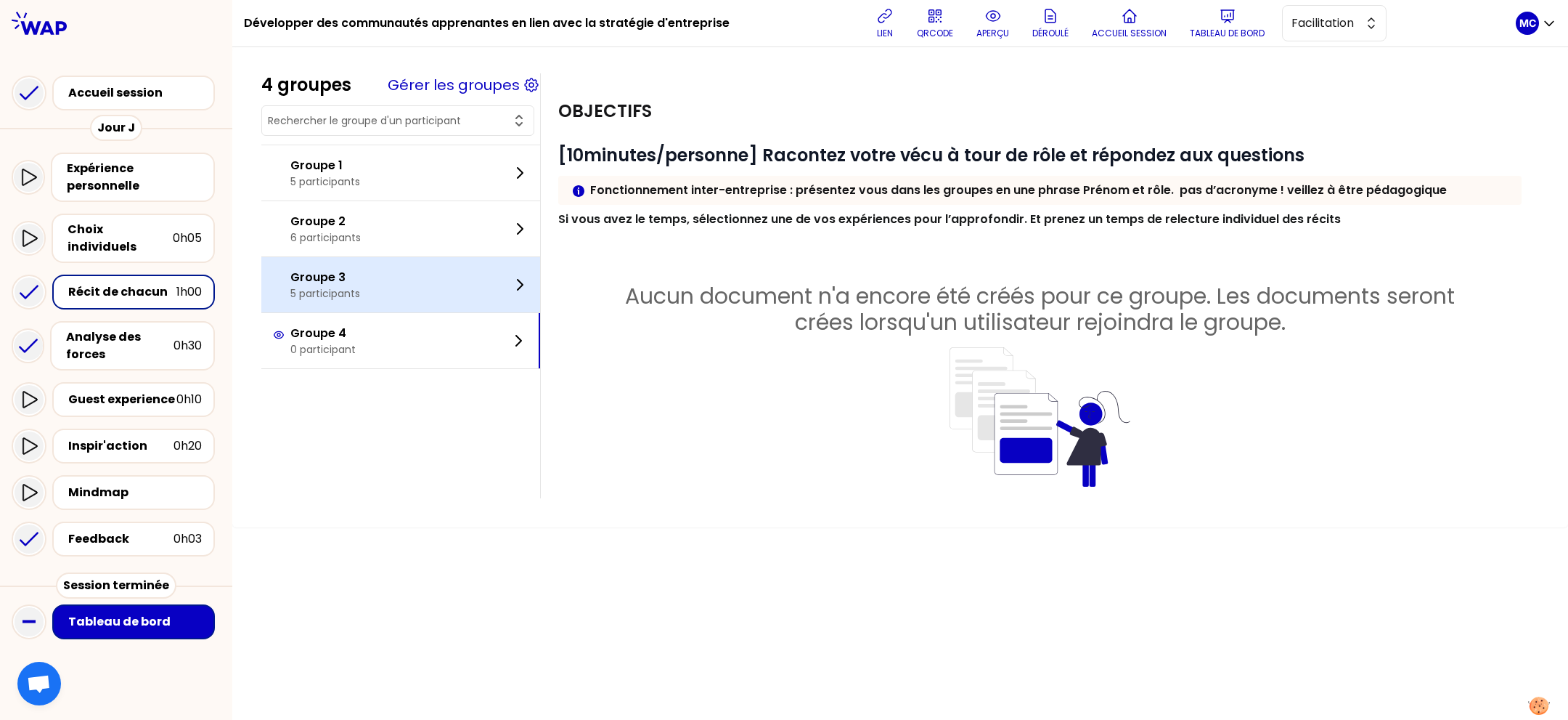
click at [409, 301] on div "Groupe 3 5 participants" at bounding box center [400, 285] width 279 height 55
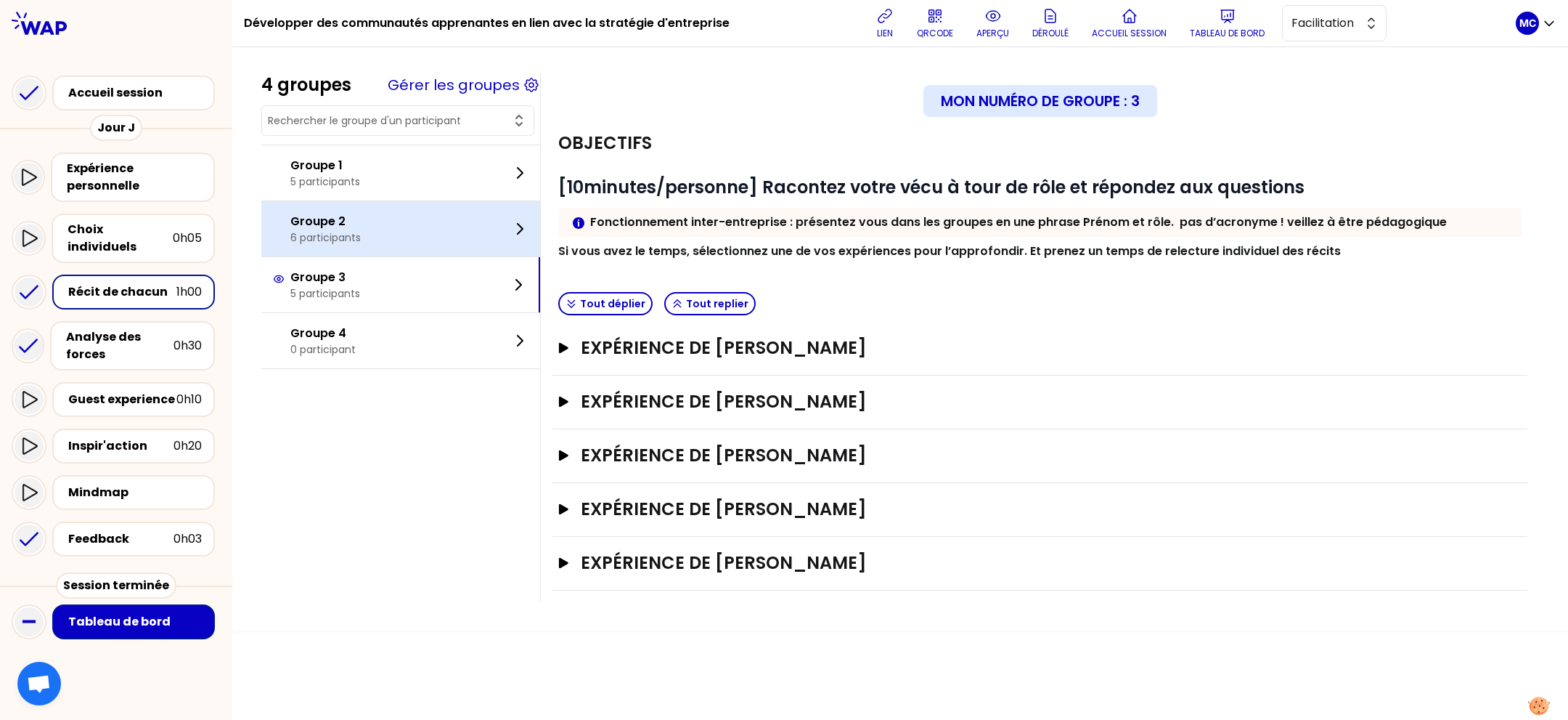
click at [450, 247] on div "Groupe 2 6 participants" at bounding box center [400, 229] width 279 height 55
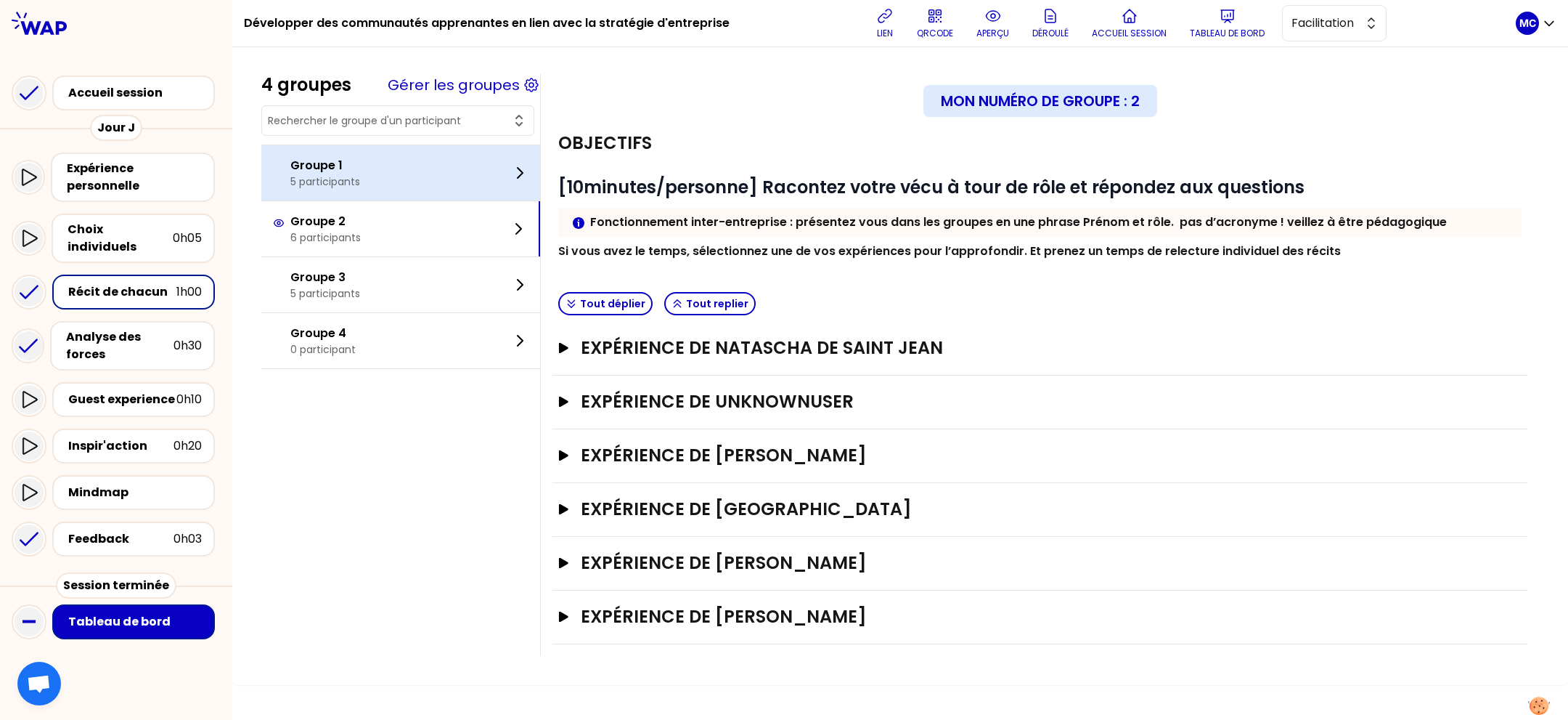
click at [466, 191] on div "Groupe 1 5 participants" at bounding box center [400, 173] width 279 height 55
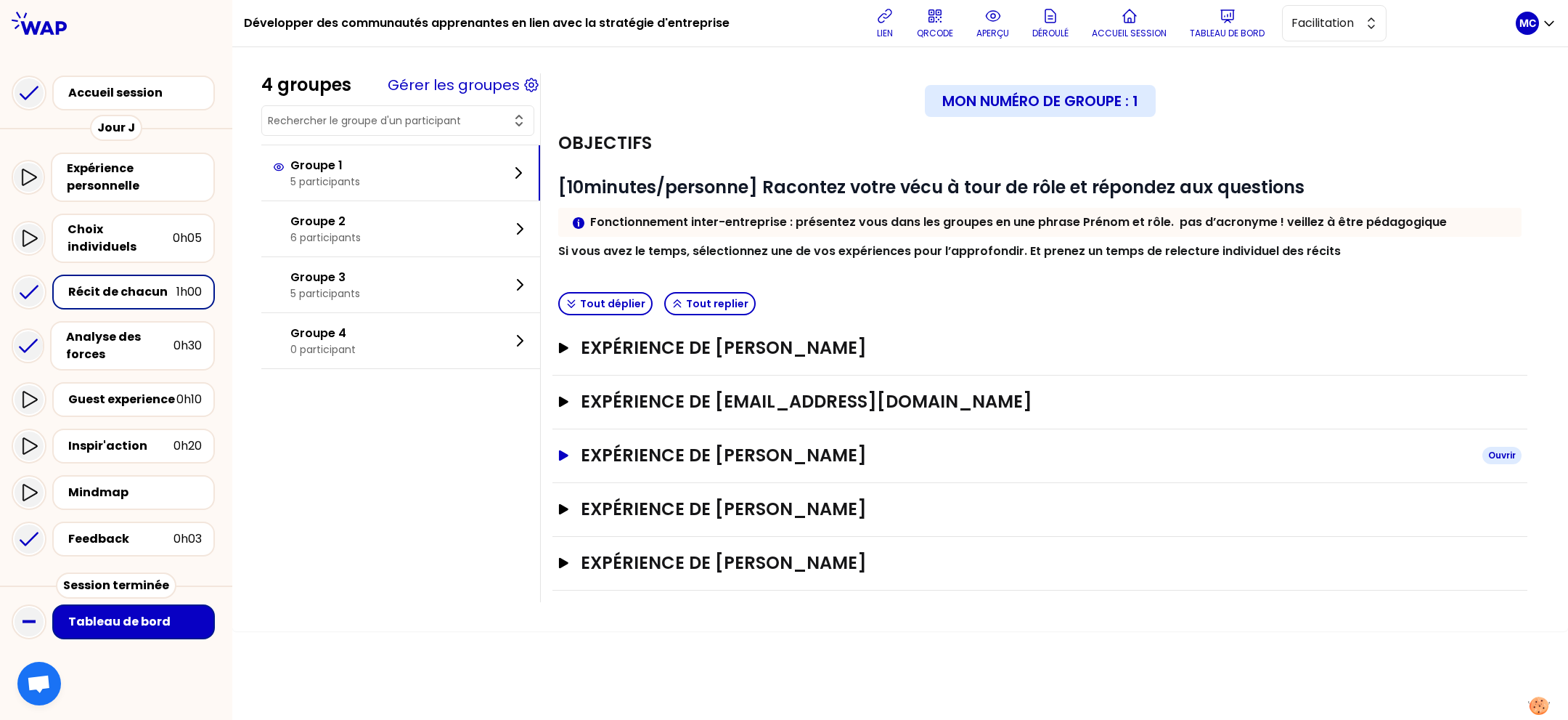
click at [871, 457] on h3 "Expérience de [PERSON_NAME]" at bounding box center [1025, 455] width 890 height 23
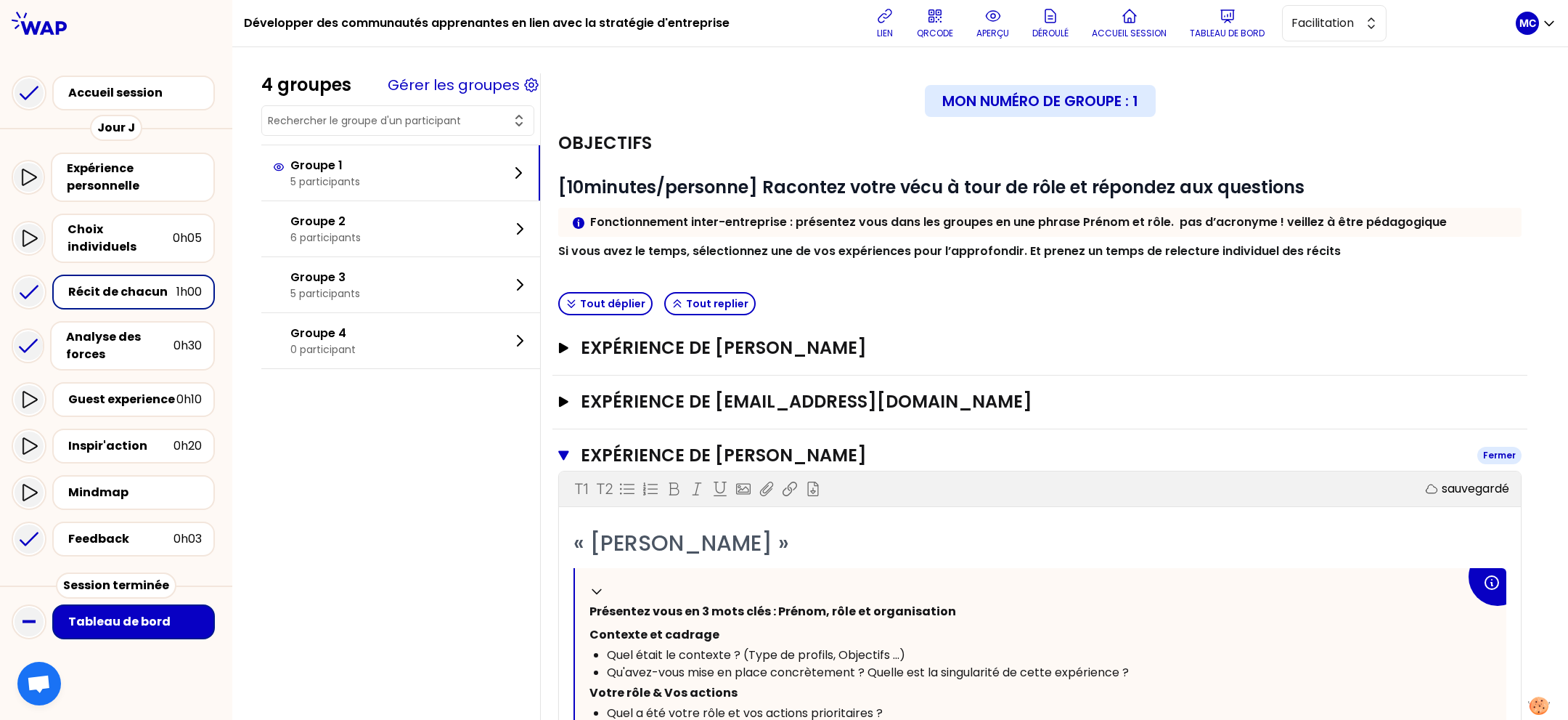
click at [871, 457] on h3 "Expérience de [PERSON_NAME]" at bounding box center [1023, 455] width 885 height 23
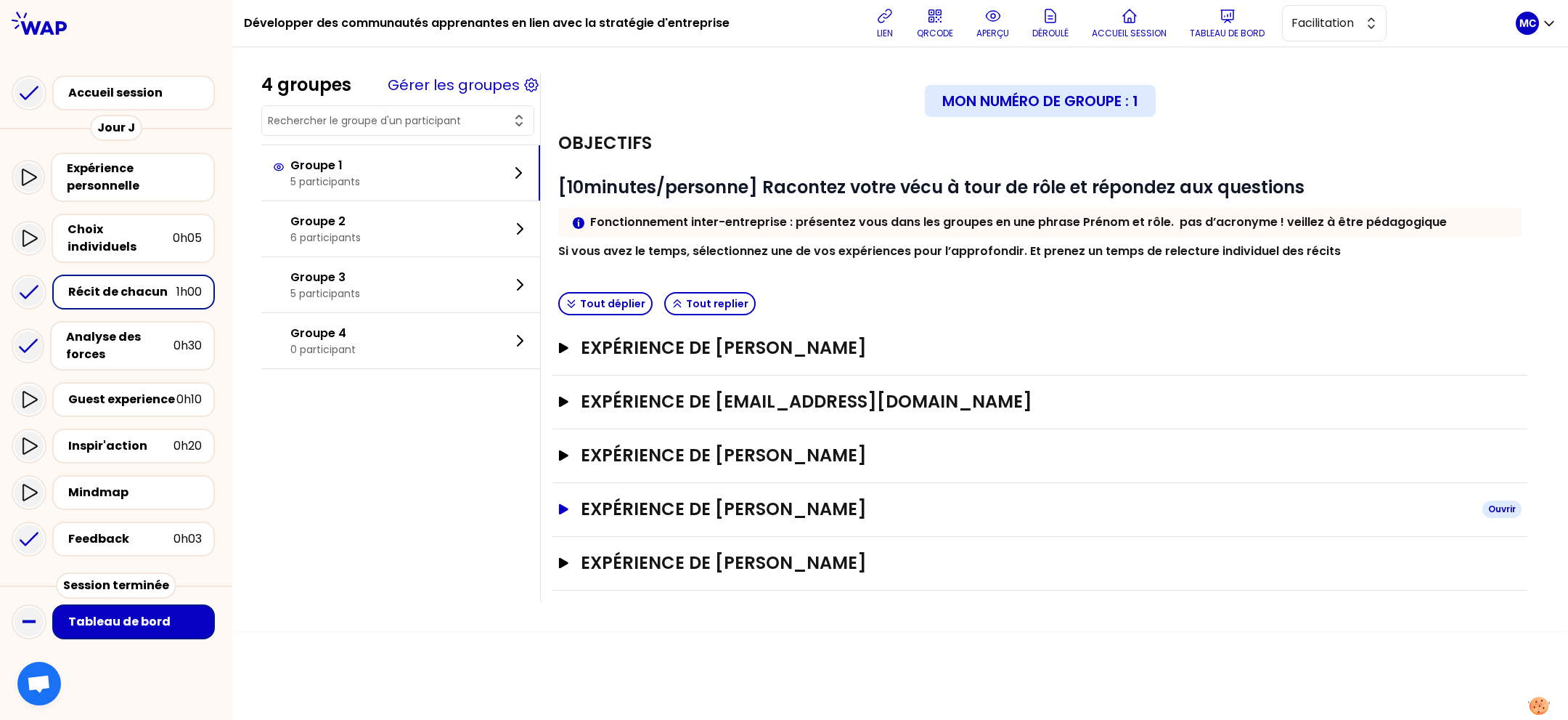
click at [822, 509] on h3 "Expérience de [PERSON_NAME]" at bounding box center [1025, 509] width 890 height 23
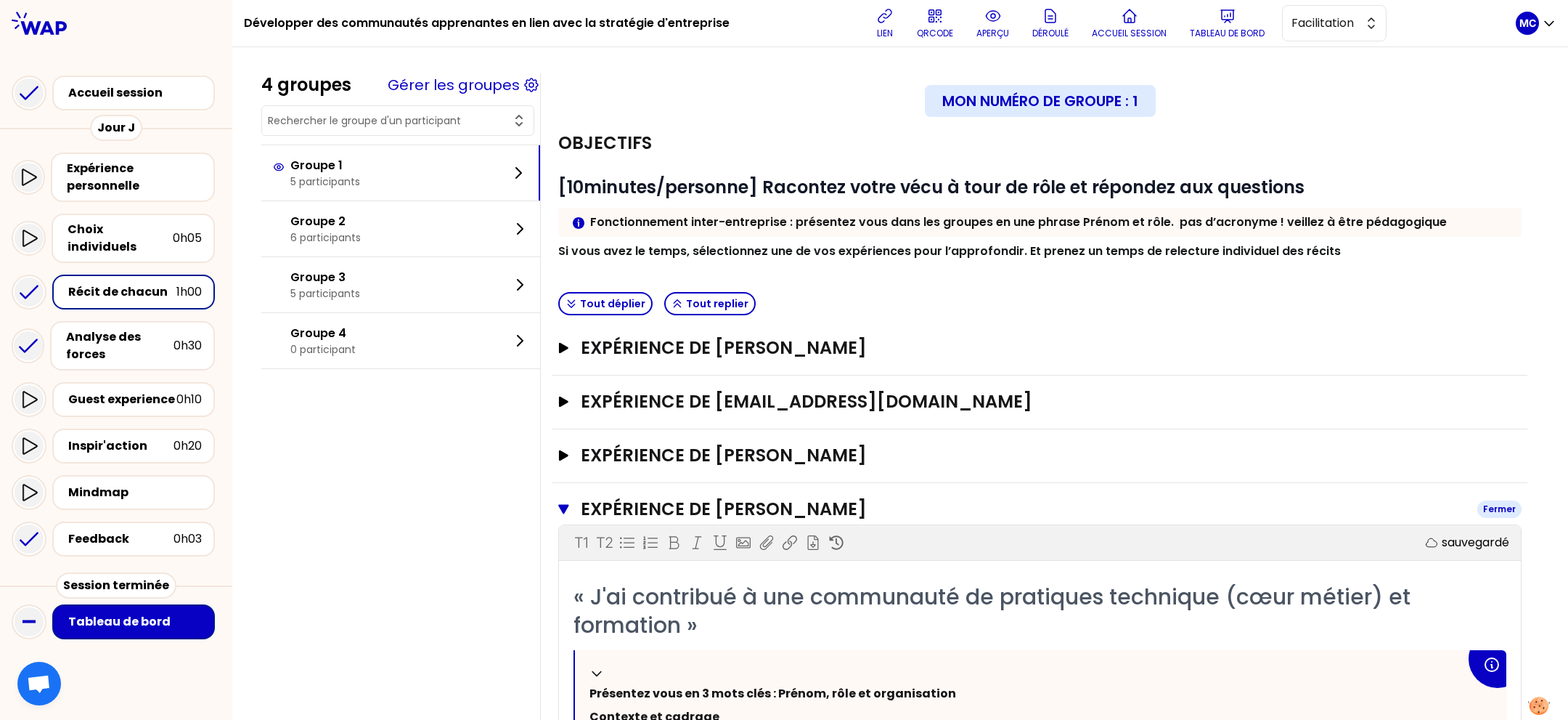
click at [823, 502] on h3 "Expérience de [PERSON_NAME]" at bounding box center [1023, 509] width 885 height 23
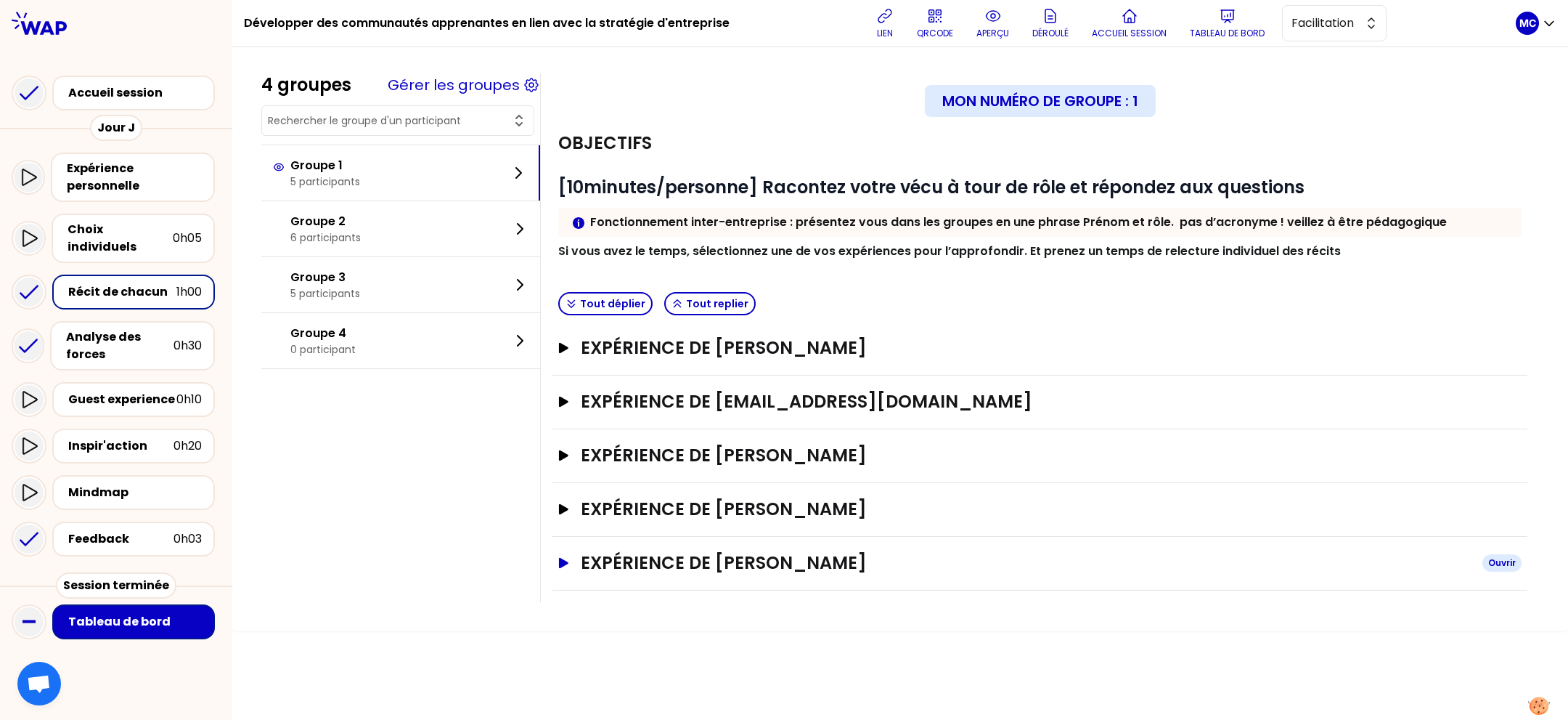
click at [779, 558] on h3 "Expérience de [PERSON_NAME]" at bounding box center [1025, 563] width 890 height 23
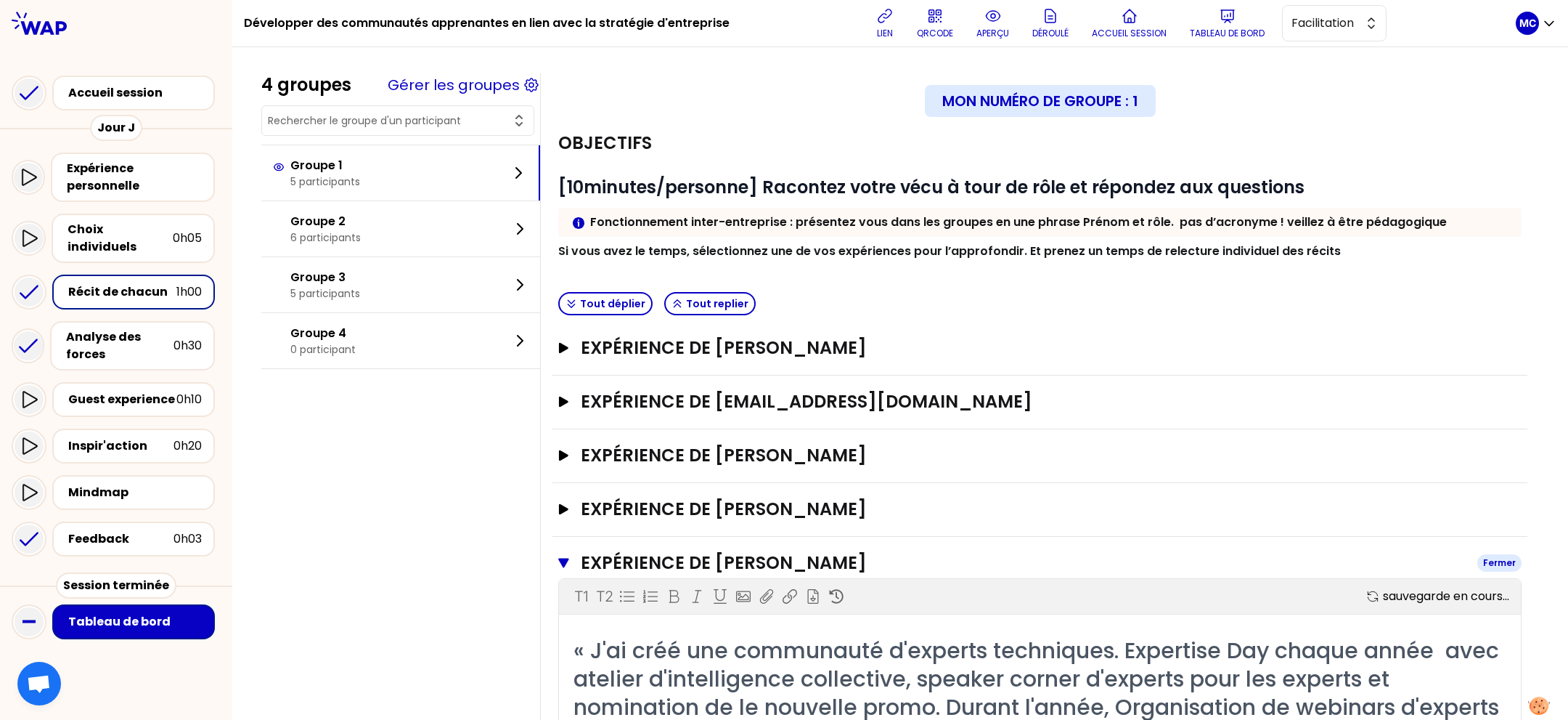
click at [780, 556] on h3 "Expérience de [PERSON_NAME]" at bounding box center [1023, 563] width 885 height 23
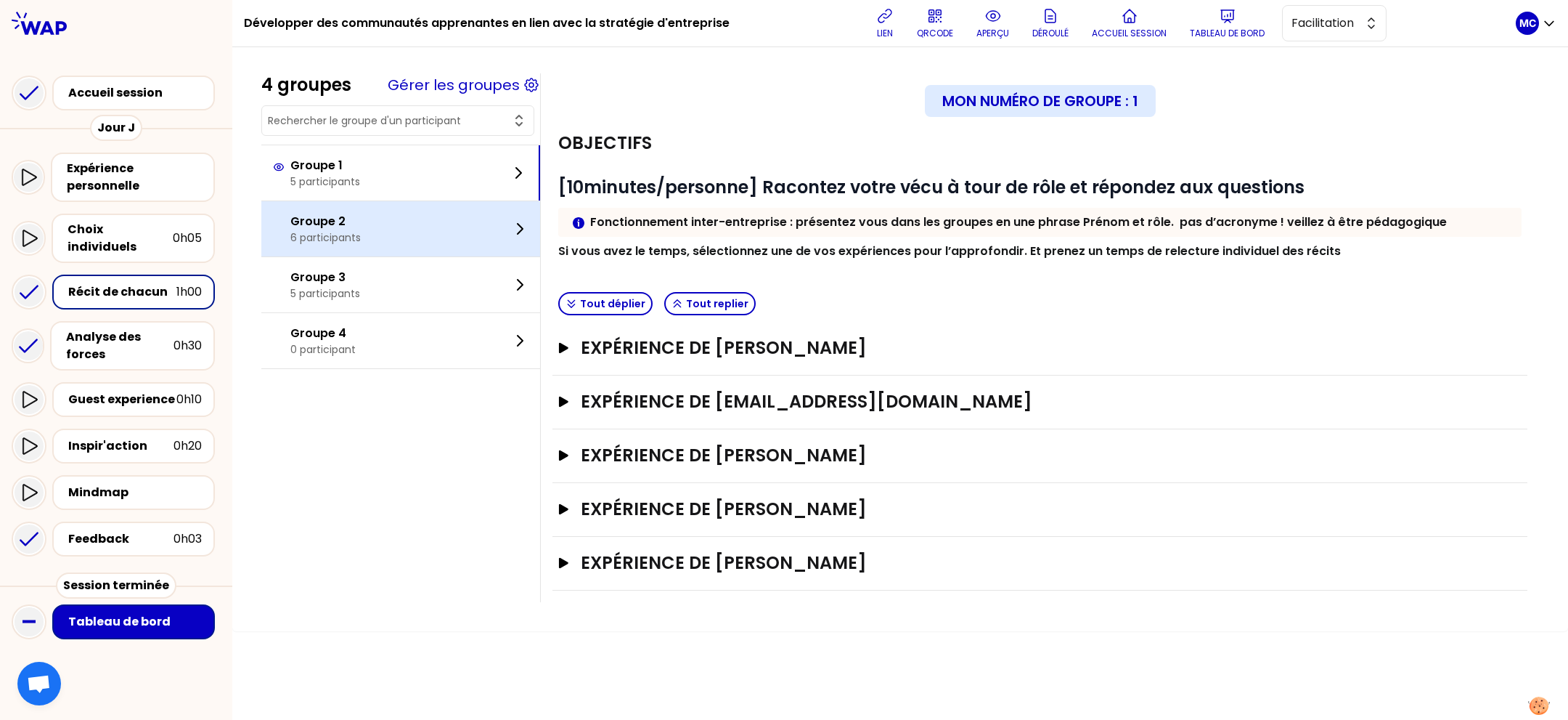
click at [382, 208] on div "Groupe 2 6 participants" at bounding box center [400, 229] width 279 height 55
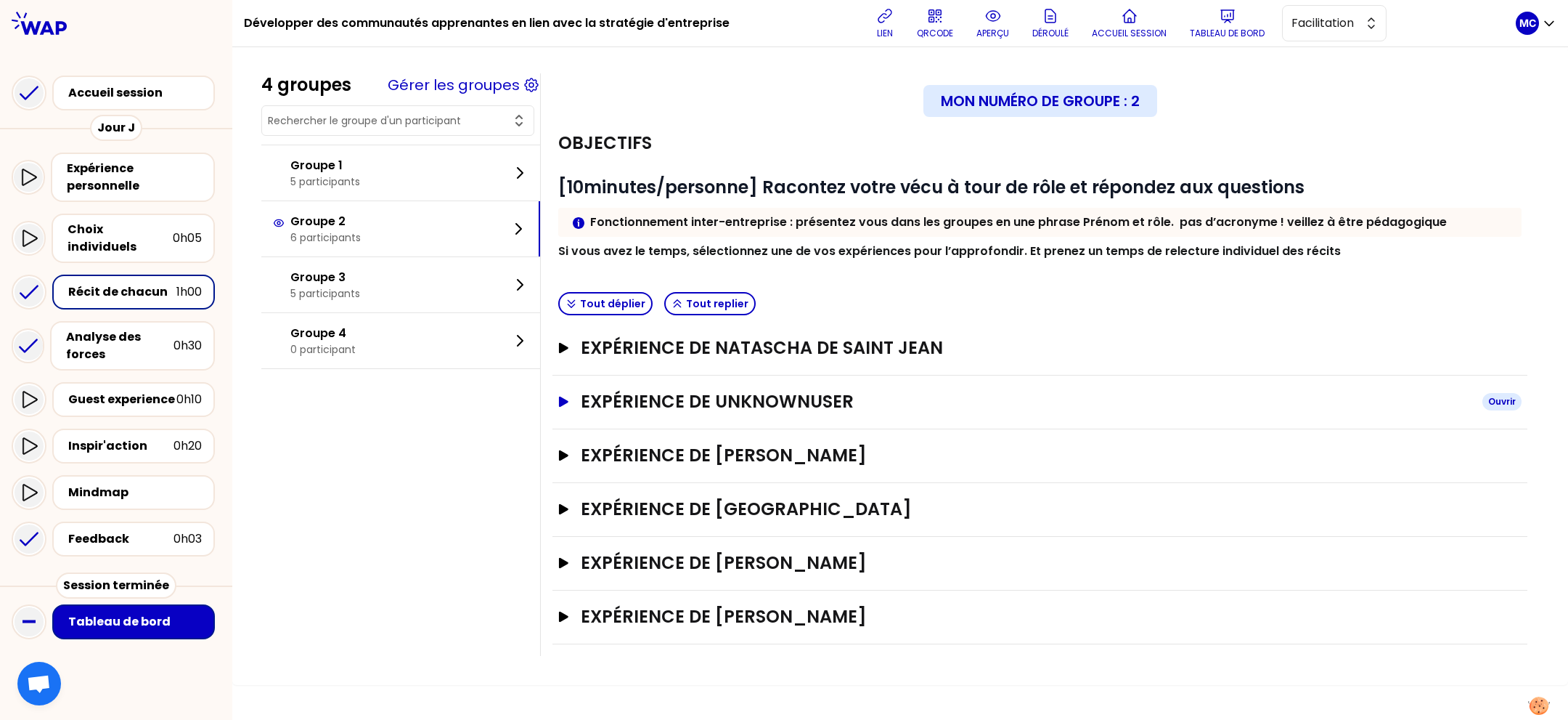
click at [810, 406] on h3 "Expérience de UnknownUser" at bounding box center [1025, 402] width 890 height 23
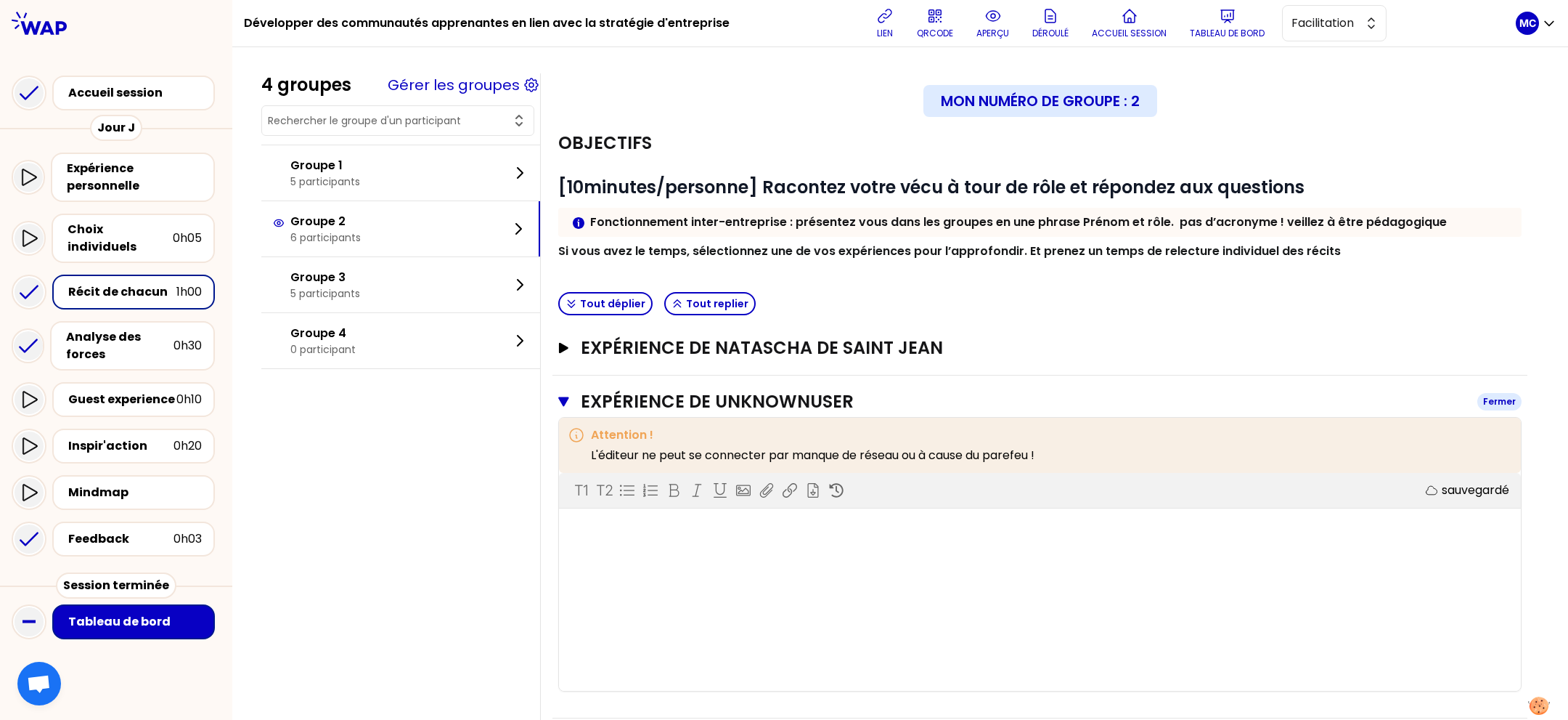
click at [810, 406] on h3 "Expérience de UnknownUser" at bounding box center [1023, 402] width 885 height 23
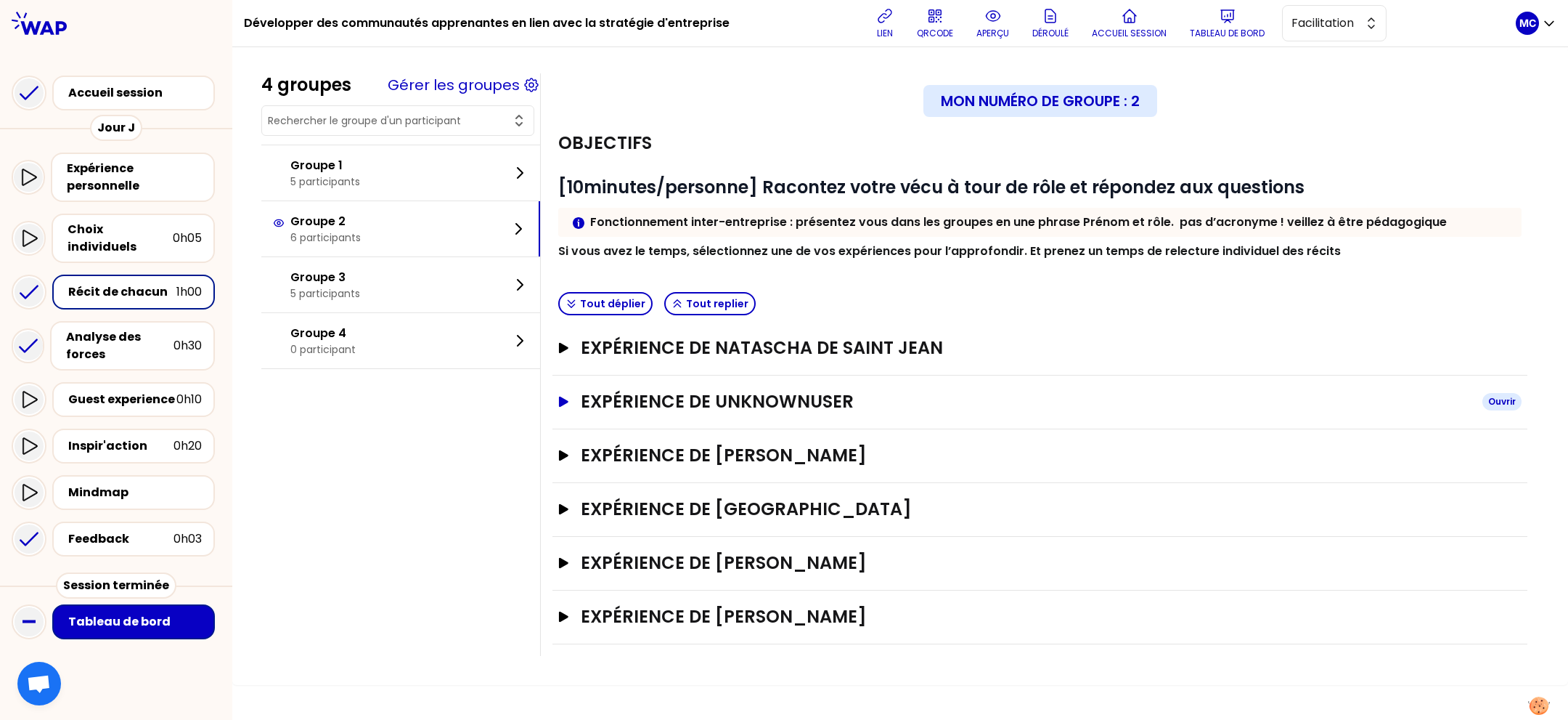
click at [739, 399] on h3 "Expérience de UnknownUser" at bounding box center [1025, 402] width 890 height 23
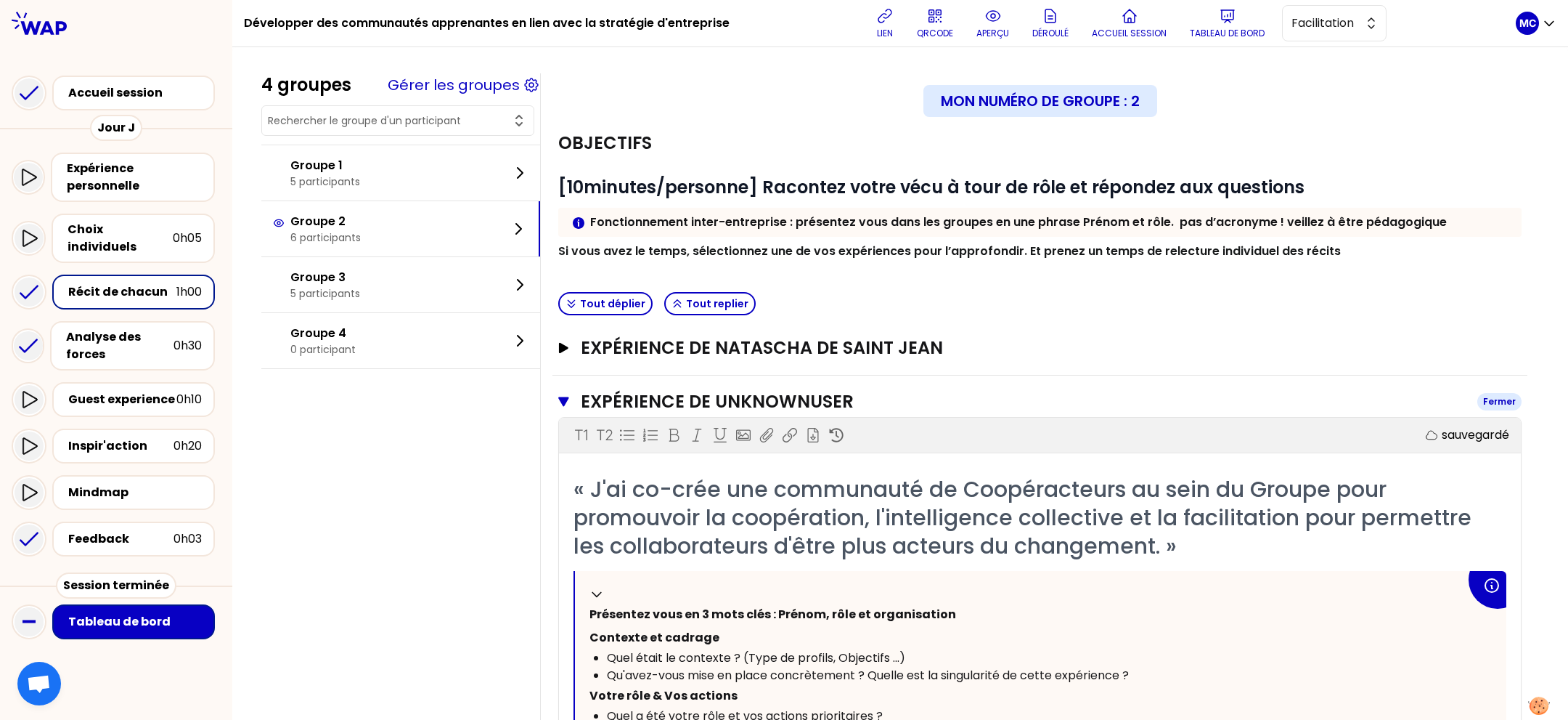
click at [797, 408] on h3 "Expérience de UnknownUser" at bounding box center [1023, 402] width 885 height 23
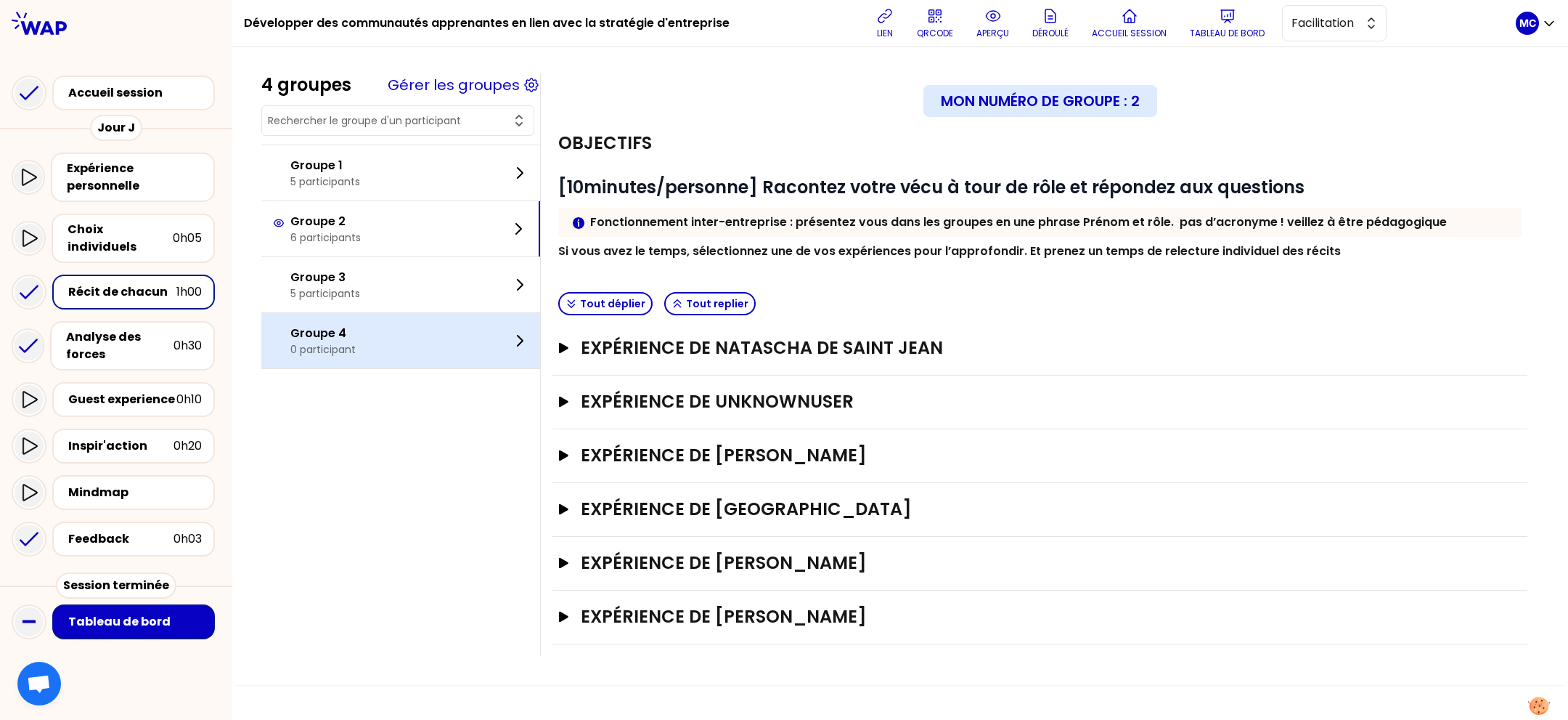
click at [327, 333] on p "Groupe 4" at bounding box center [324, 333] width 66 height 18
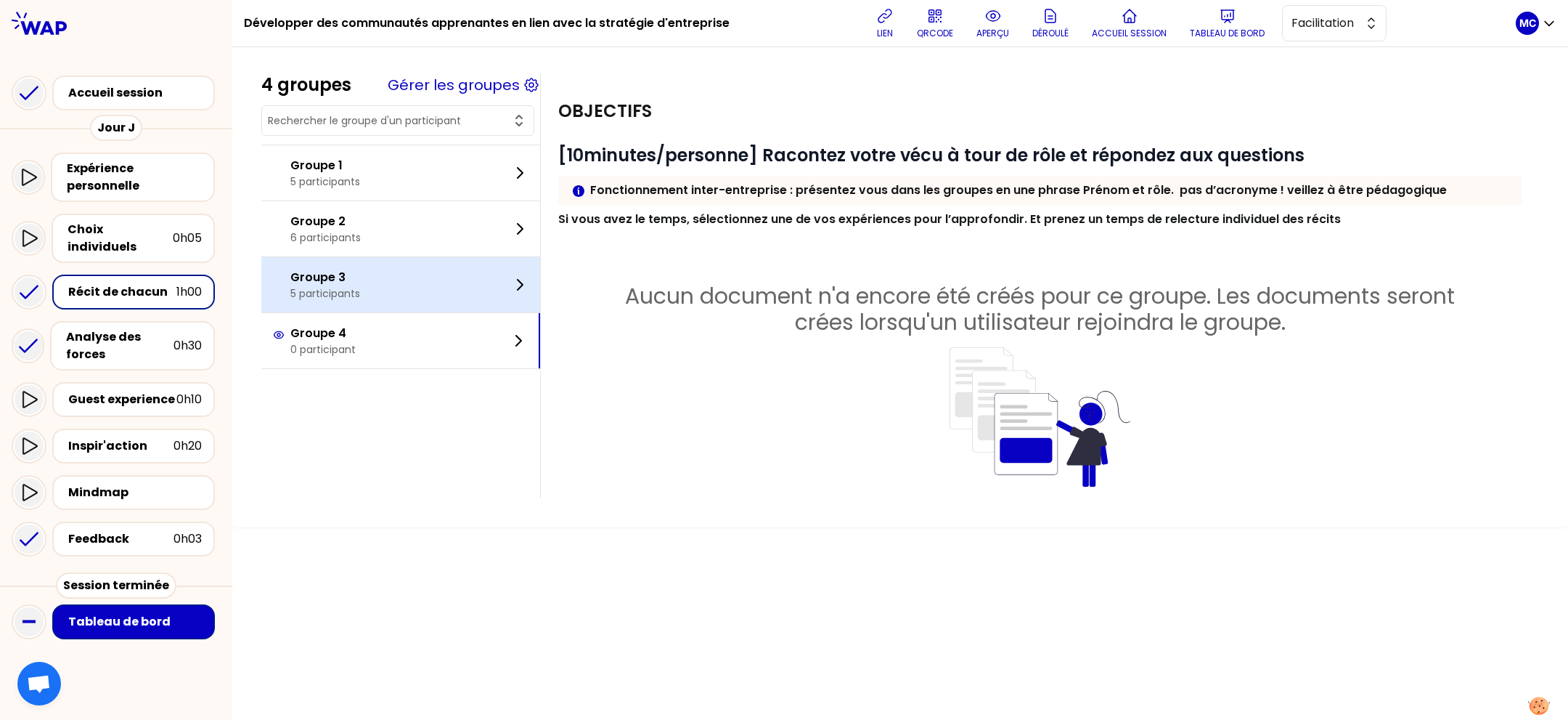
click at [385, 283] on div "Groupe 3 5 participants" at bounding box center [400, 285] width 279 height 55
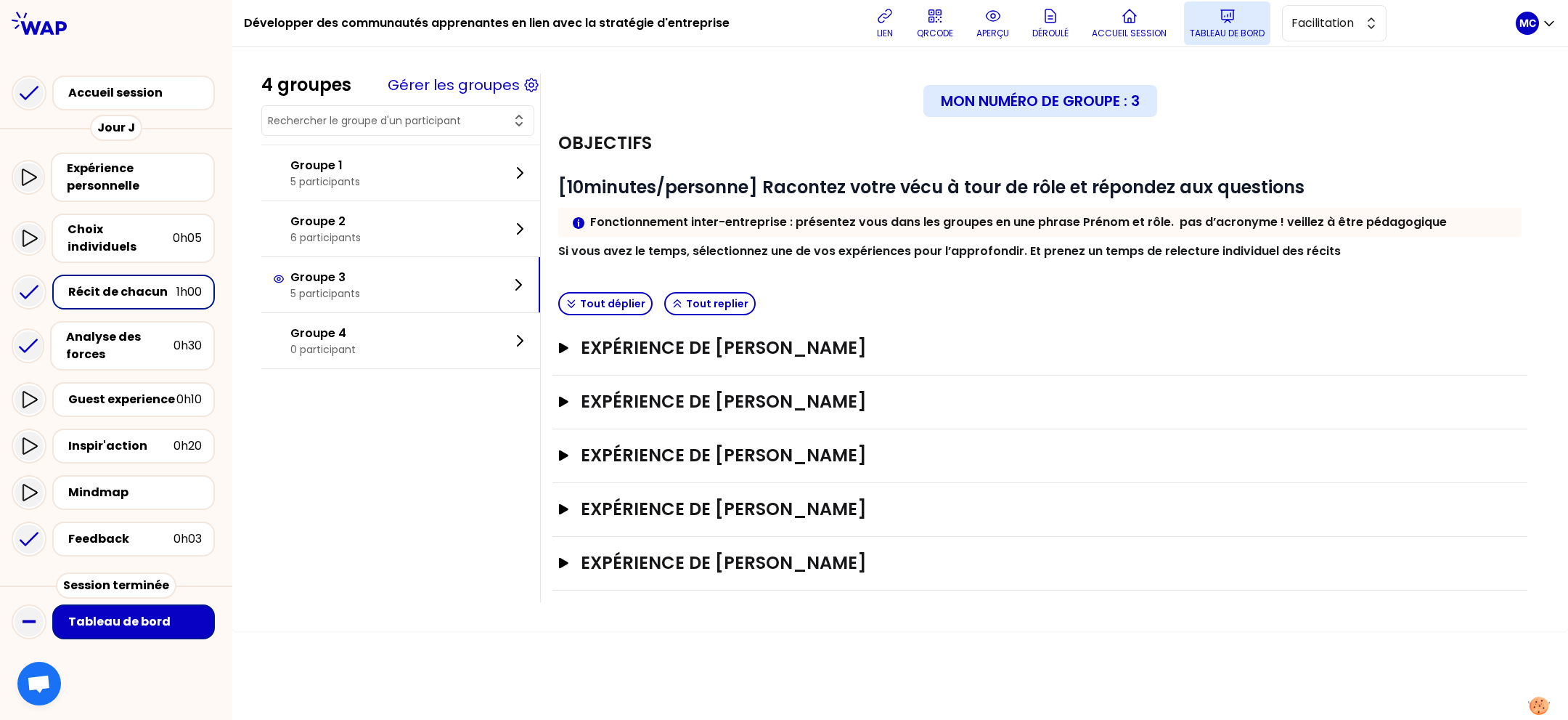
click at [1226, 21] on icon at bounding box center [1227, 16] width 18 height 18
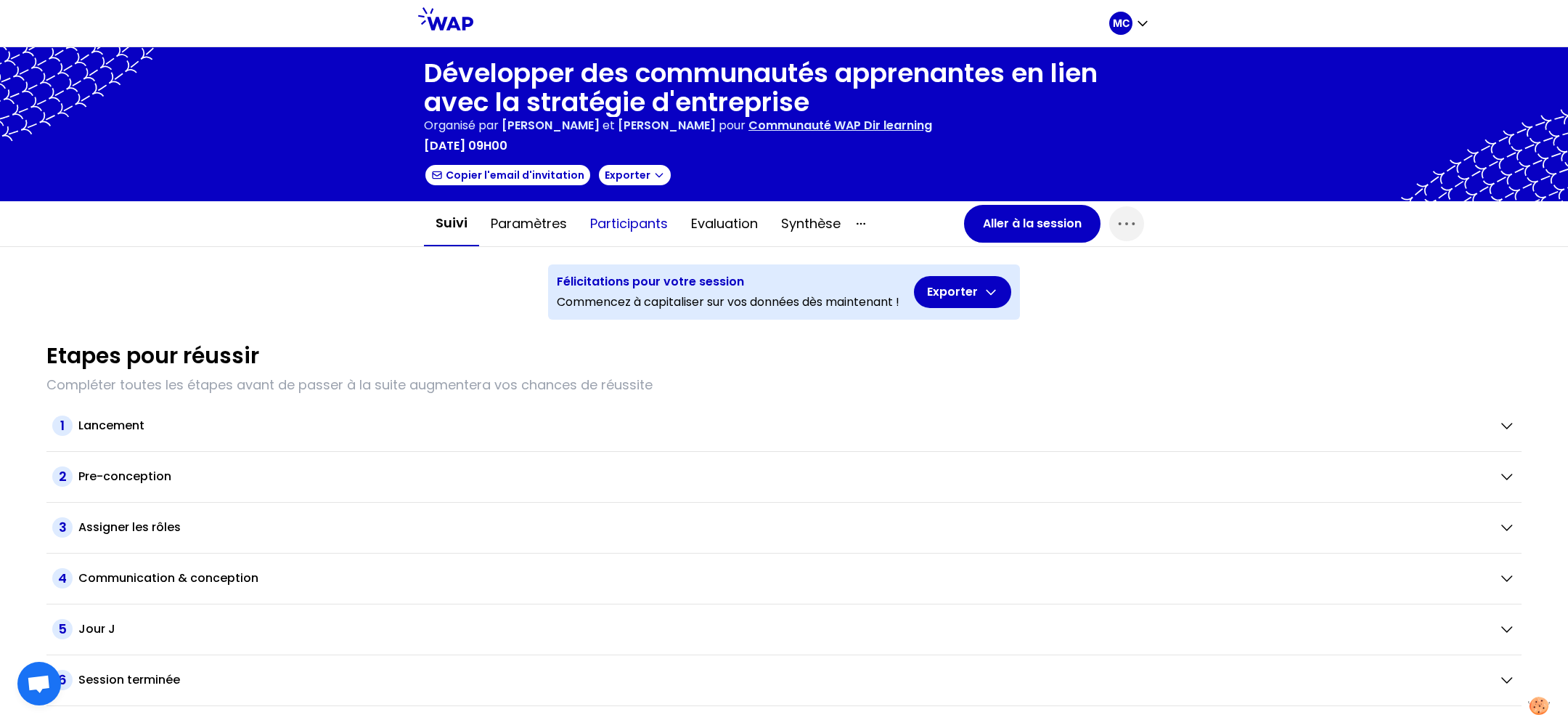
click at [671, 231] on button "Participants" at bounding box center [629, 223] width 101 height 44
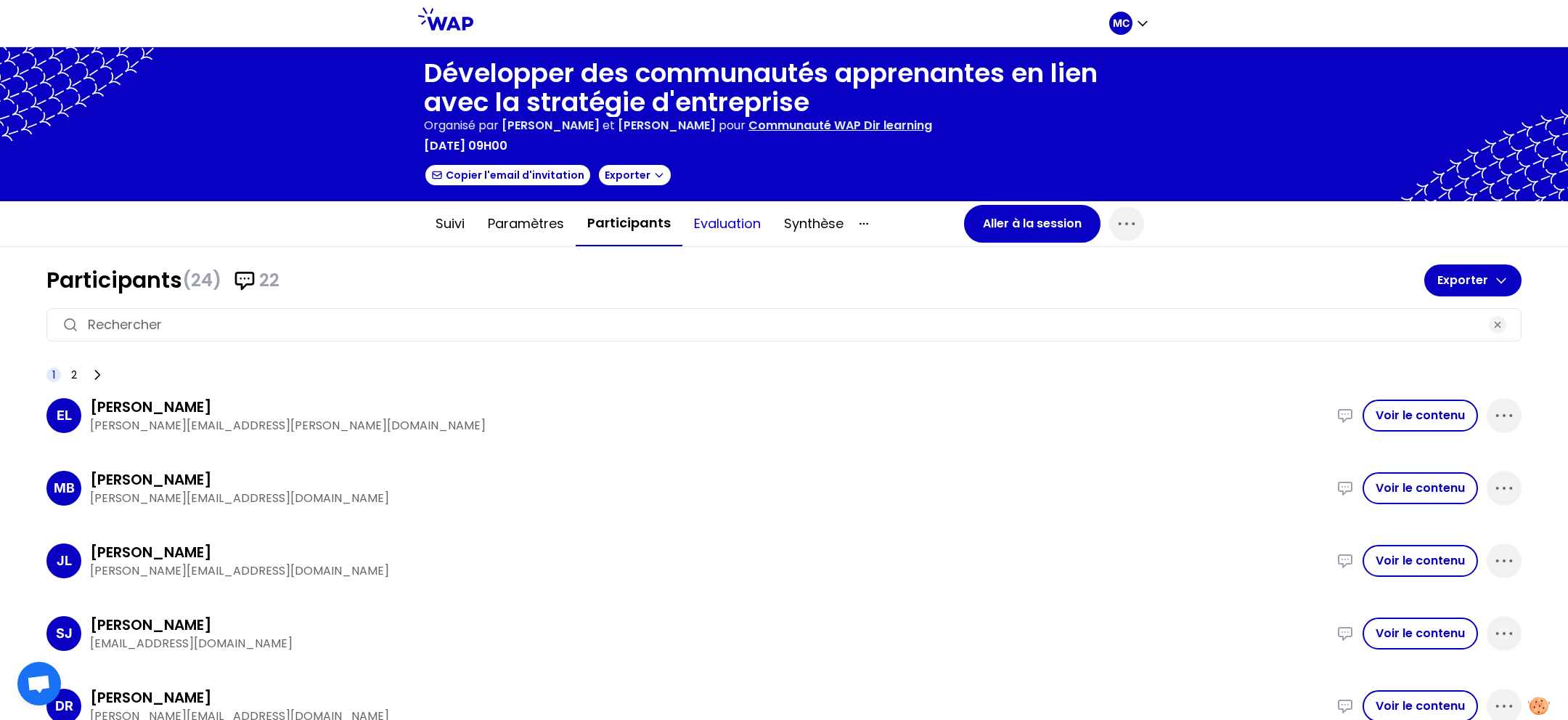
click at [685, 224] on button "Evaluation" at bounding box center [727, 223] width 90 height 44
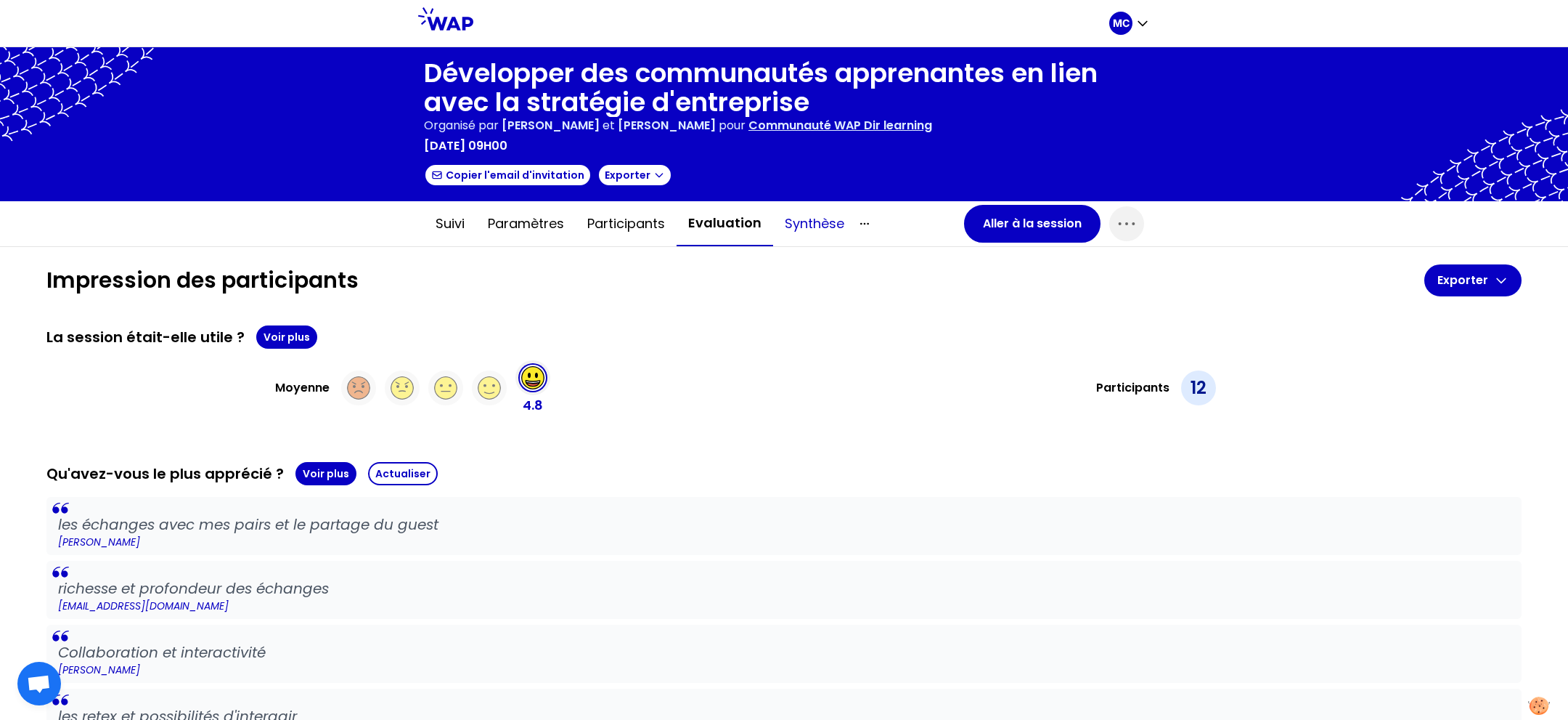
click at [773, 211] on button "Synthèse" at bounding box center [814, 223] width 82 height 44
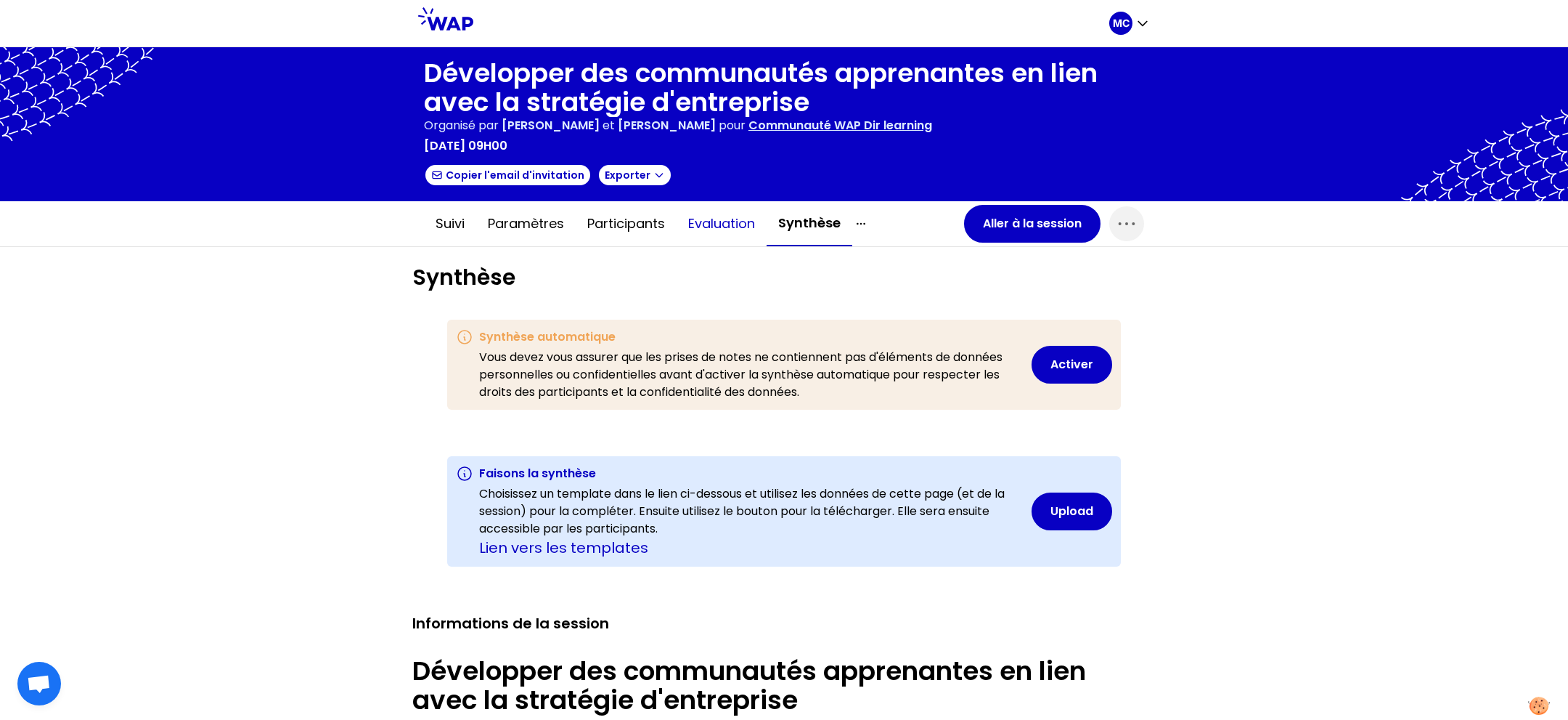
click at [724, 222] on button "Evaluation" at bounding box center [722, 223] width 90 height 44
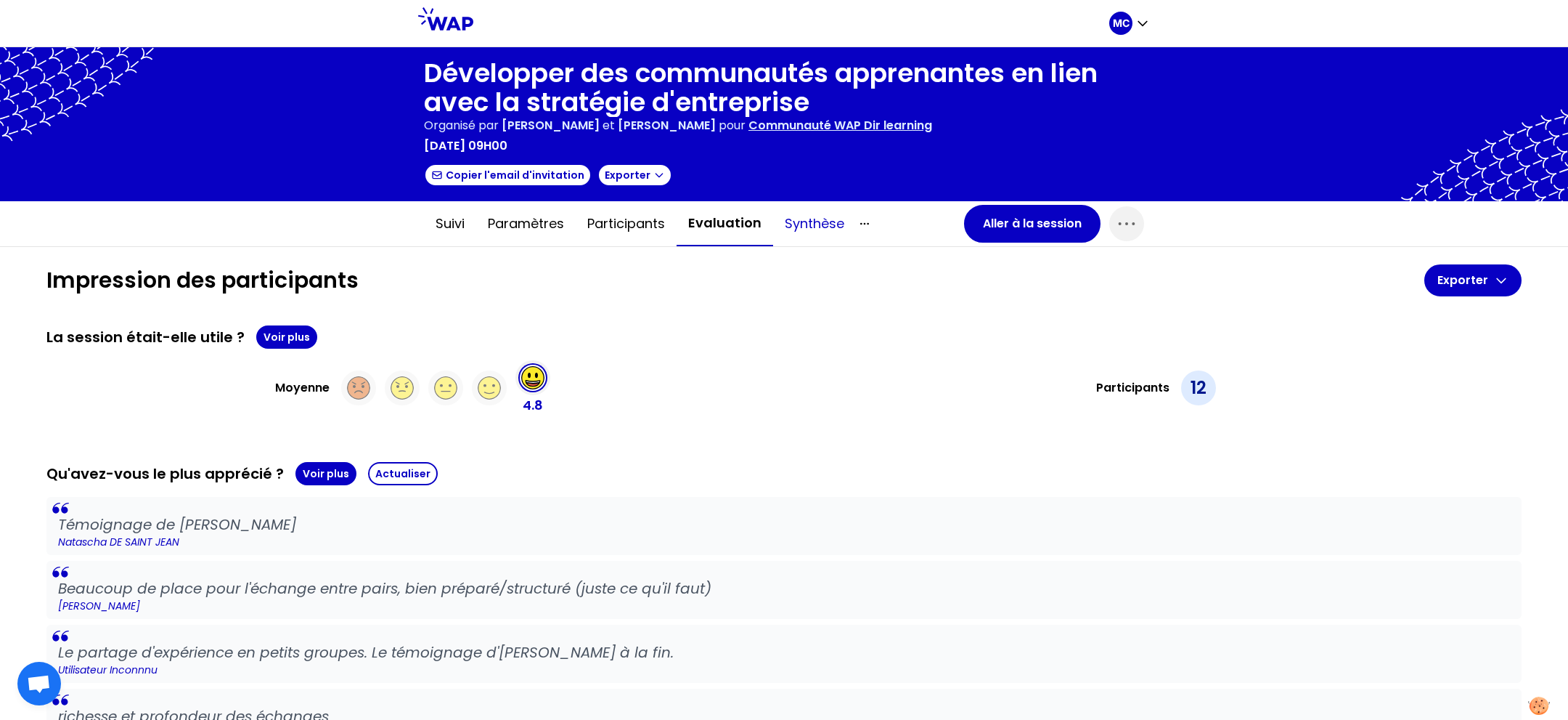
click at [775, 218] on button "Synthèse" at bounding box center [814, 223] width 82 height 44
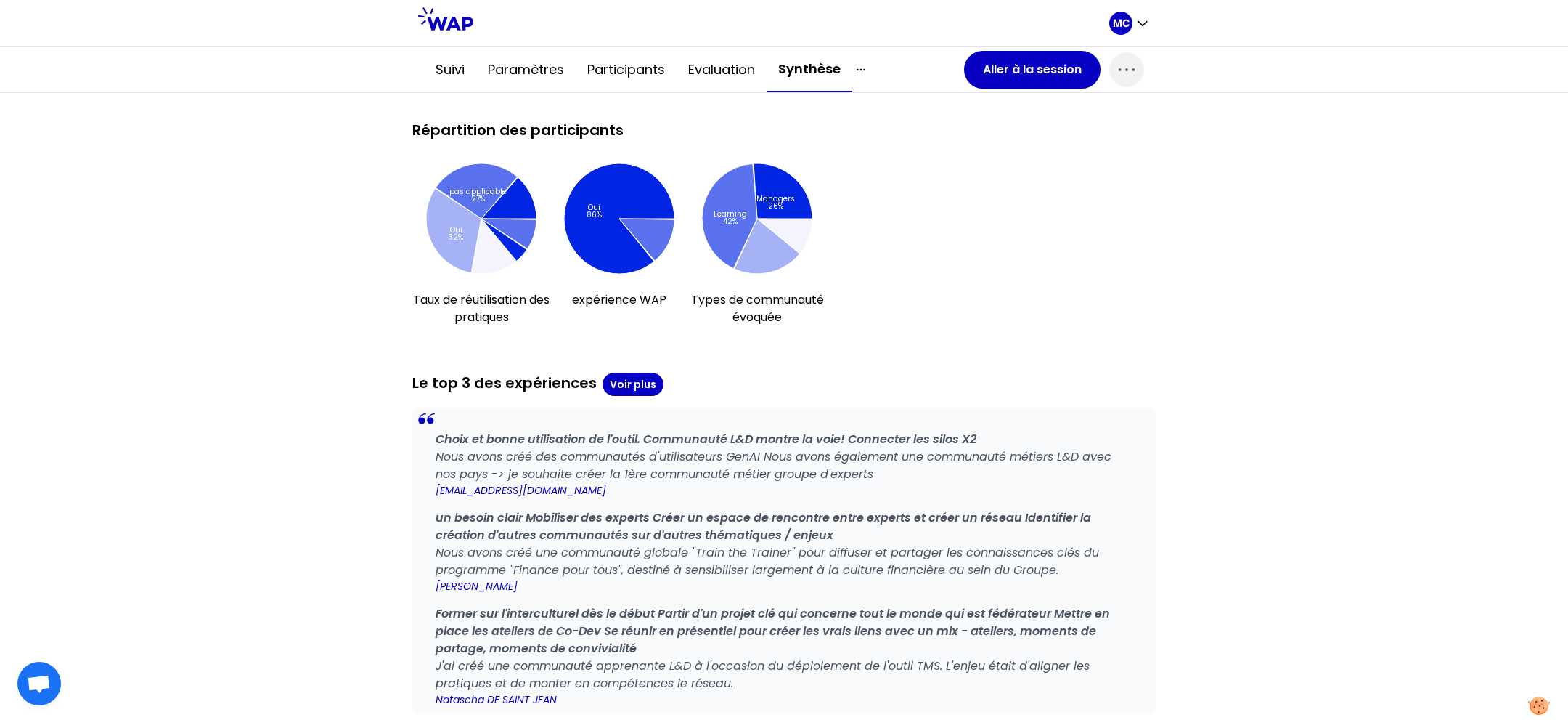
scroll to position [1414, 0]
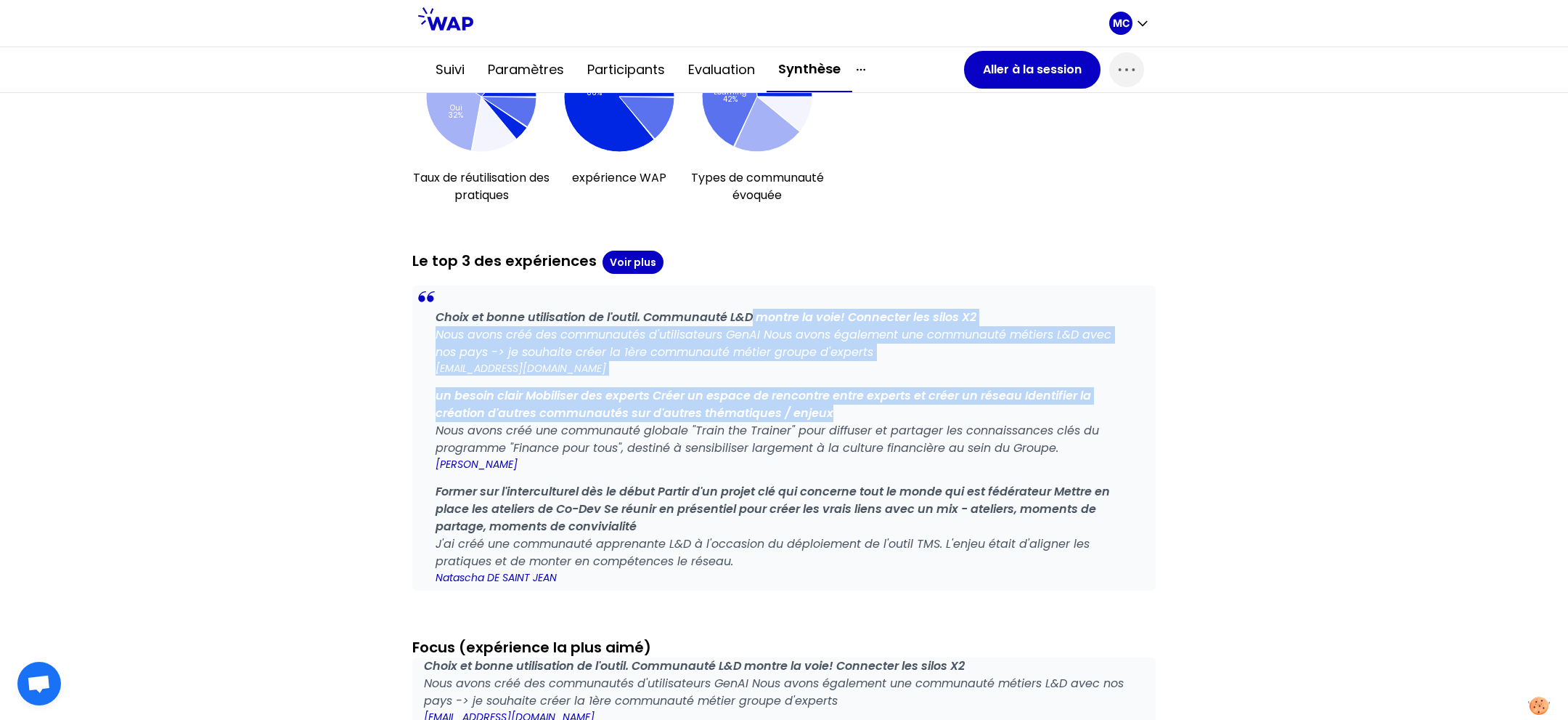
drag, startPoint x: 747, startPoint y: 308, endPoint x: 1029, endPoint y: 410, distance: 299.9
click at [1025, 411] on div "Choix et bonne utilisation de l'outil. Communauté L&D montre la voie! Connecter…" at bounding box center [784, 446] width 720 height 276
click at [1060, 395] on p "un besoin clair Mobiliser des experts Créer un espace de rencontre entre expert…" at bounding box center [784, 405] width 697 height 35
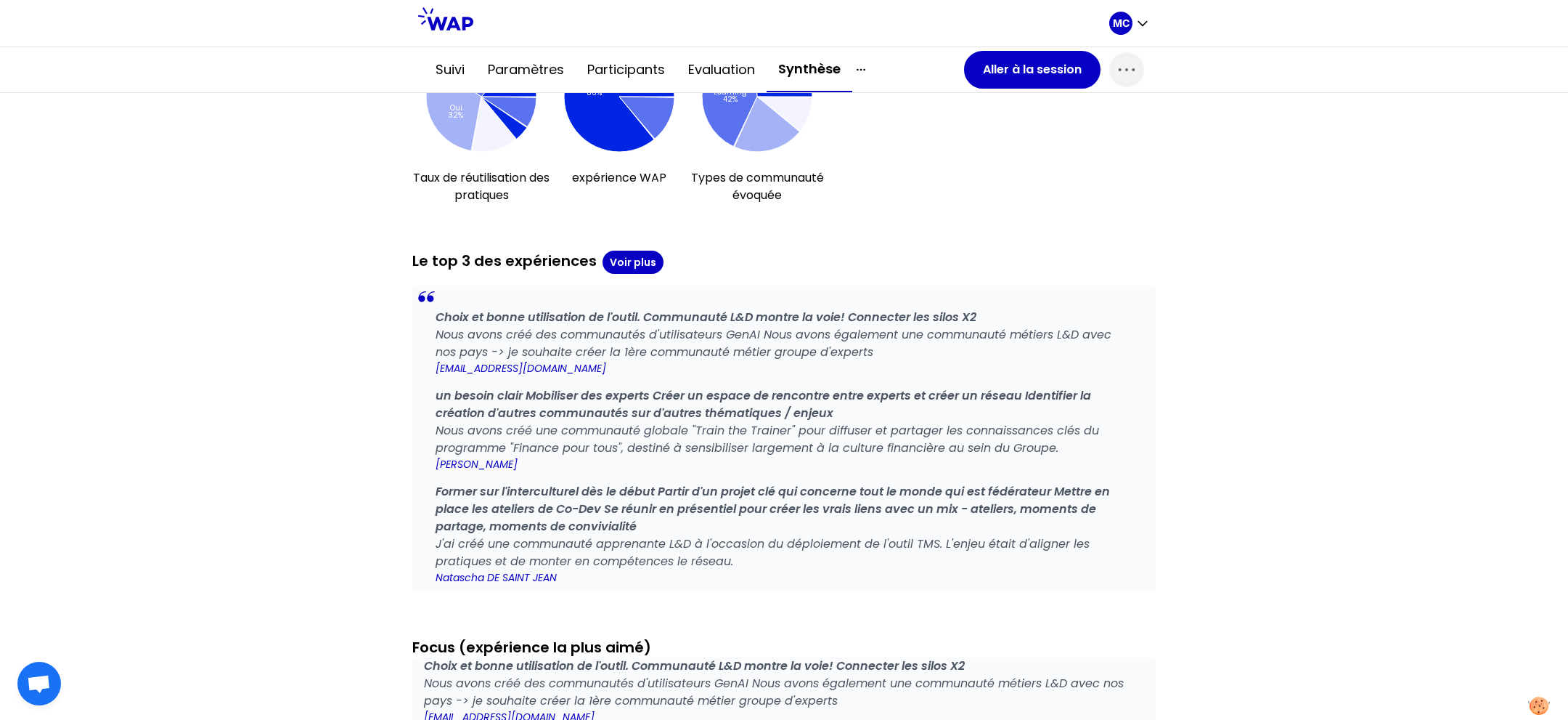
click at [1159, 355] on div "Synthèse automatique Vous devez vous assurer que les prises de notes ne contien…" at bounding box center [784, 72] width 1475 height 2334
click at [1021, 64] on button "Aller à la session" at bounding box center [1032, 69] width 137 height 37
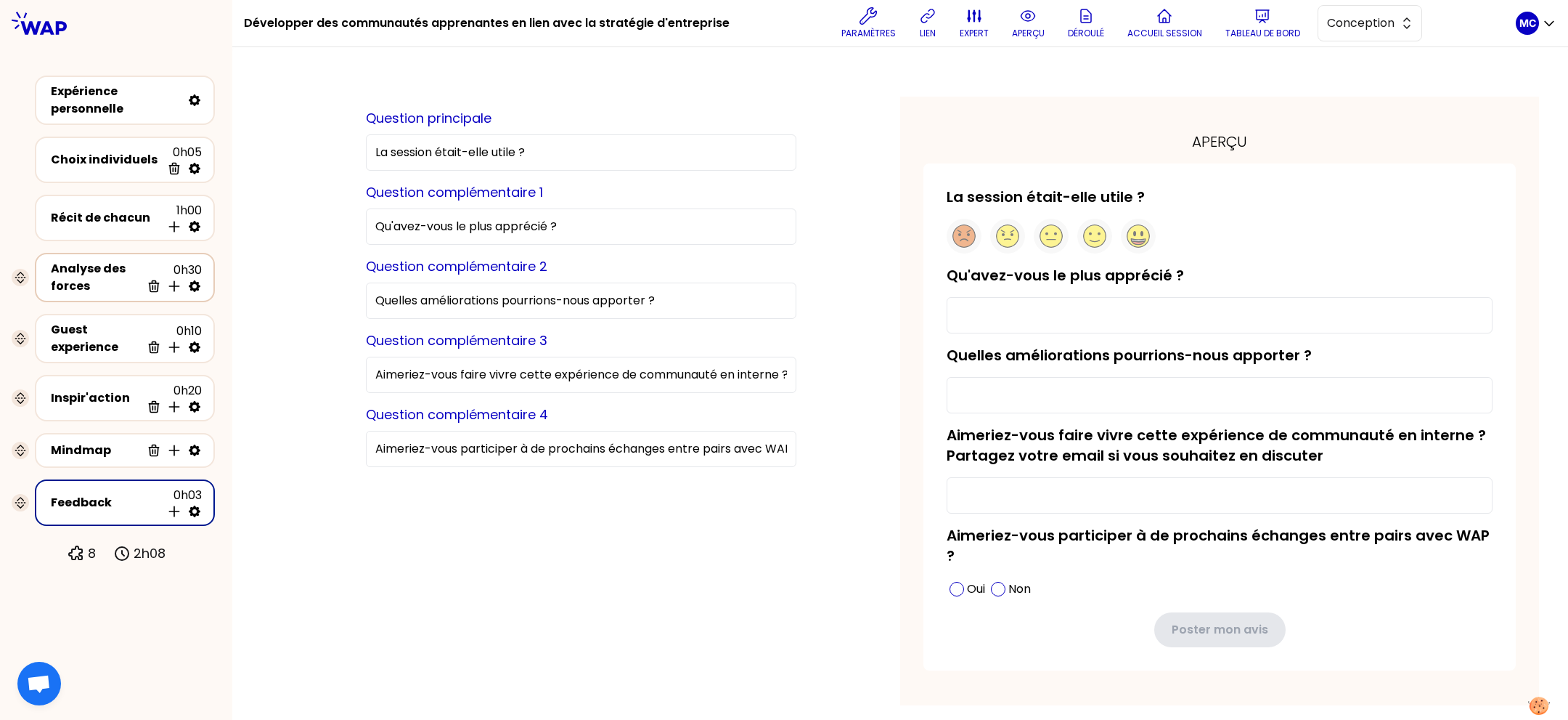
click at [90, 261] on div "Analyse des forces" at bounding box center [96, 278] width 90 height 35
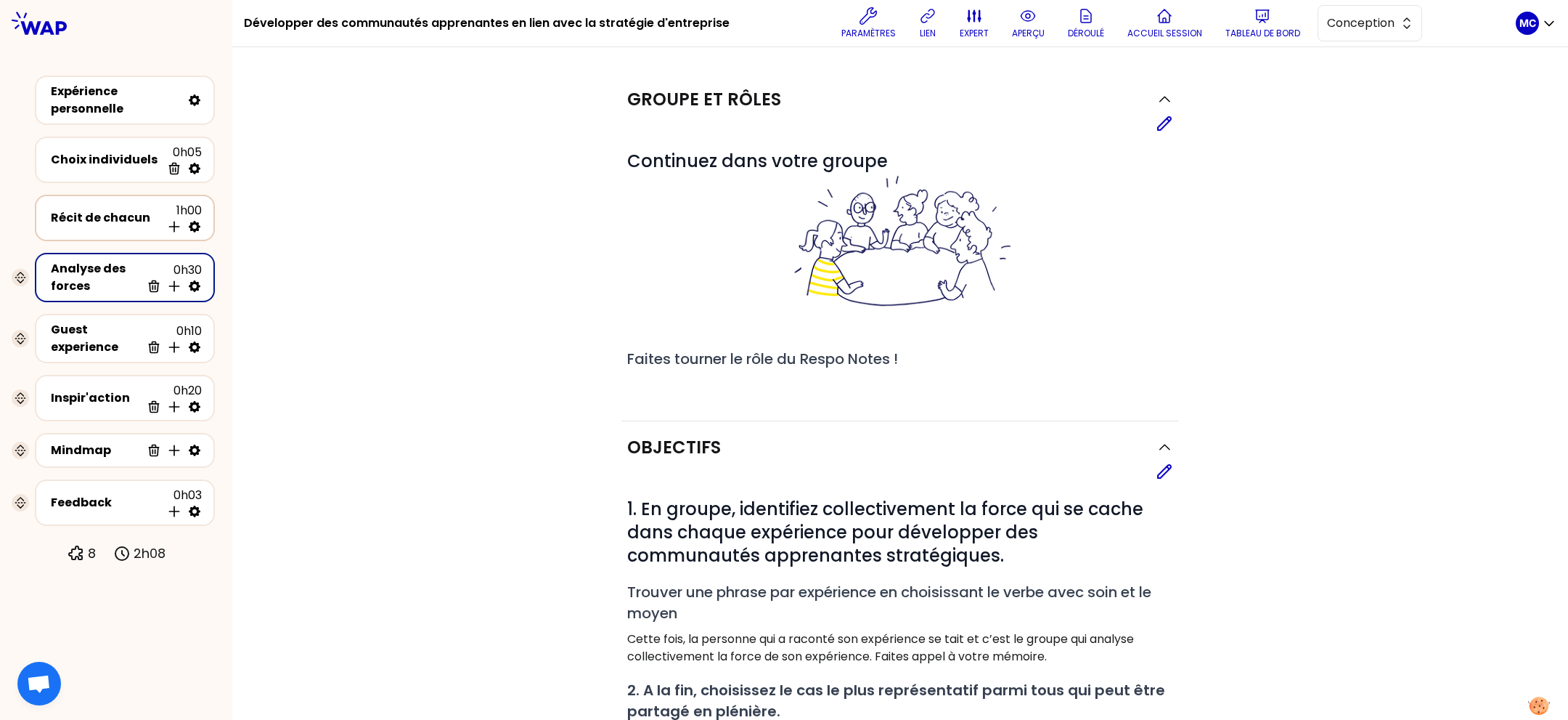
click at [99, 209] on div "Récit de chacun" at bounding box center [106, 218] width 111 height 18
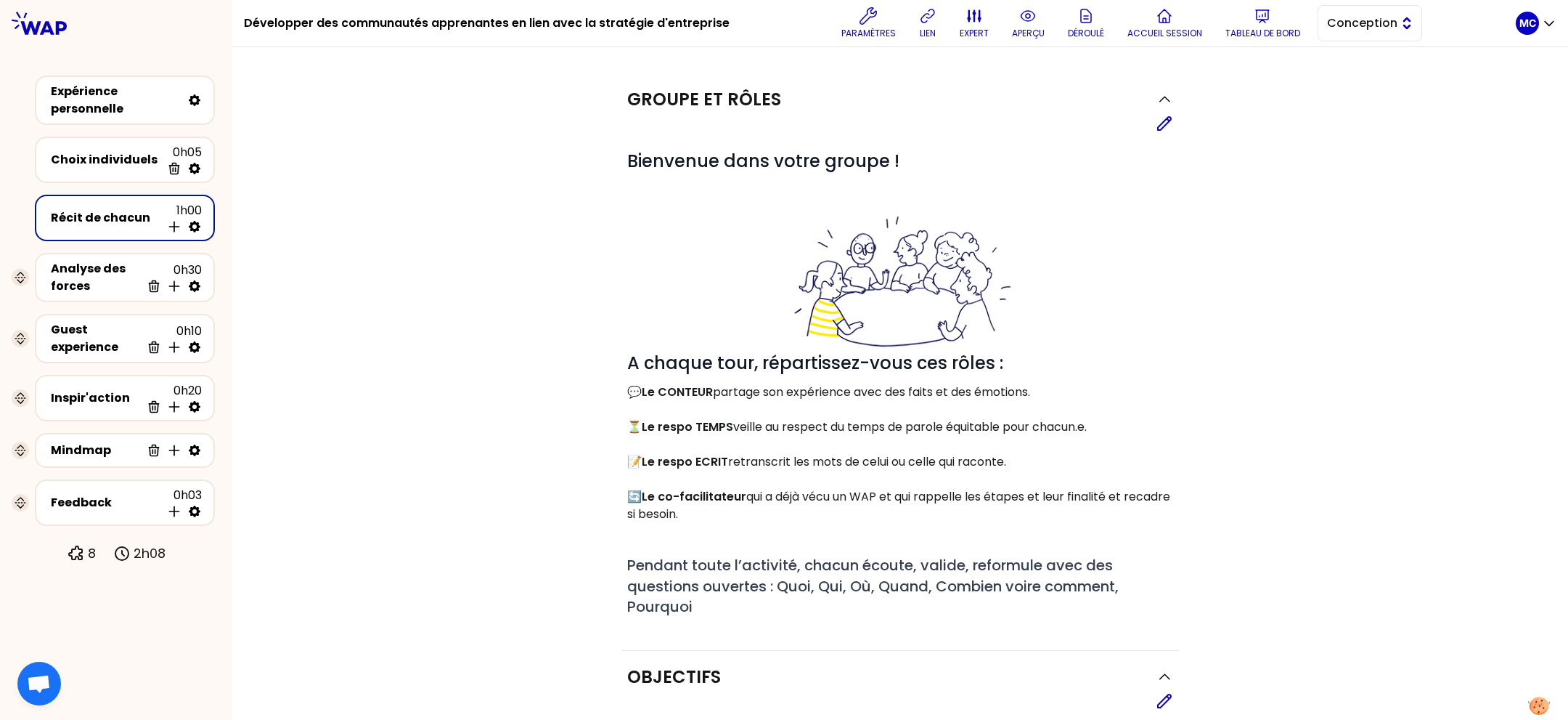
click at [1344, 36] on button "Conception" at bounding box center [1370, 24] width 105 height 37
click at [1321, 83] on li "Facilitation" at bounding box center [1370, 82] width 103 height 23
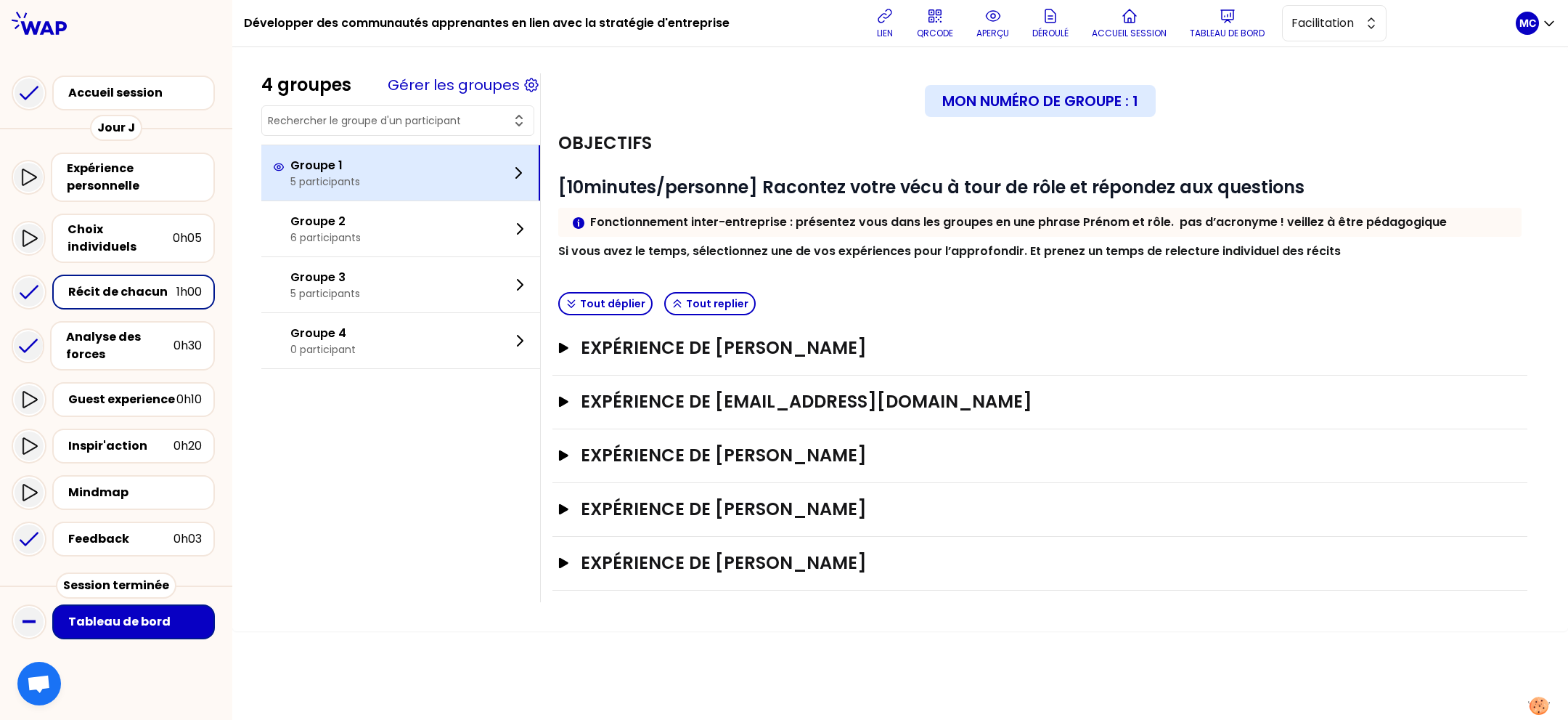
click at [439, 176] on div "Groupe 1 5 participants" at bounding box center [400, 173] width 279 height 55
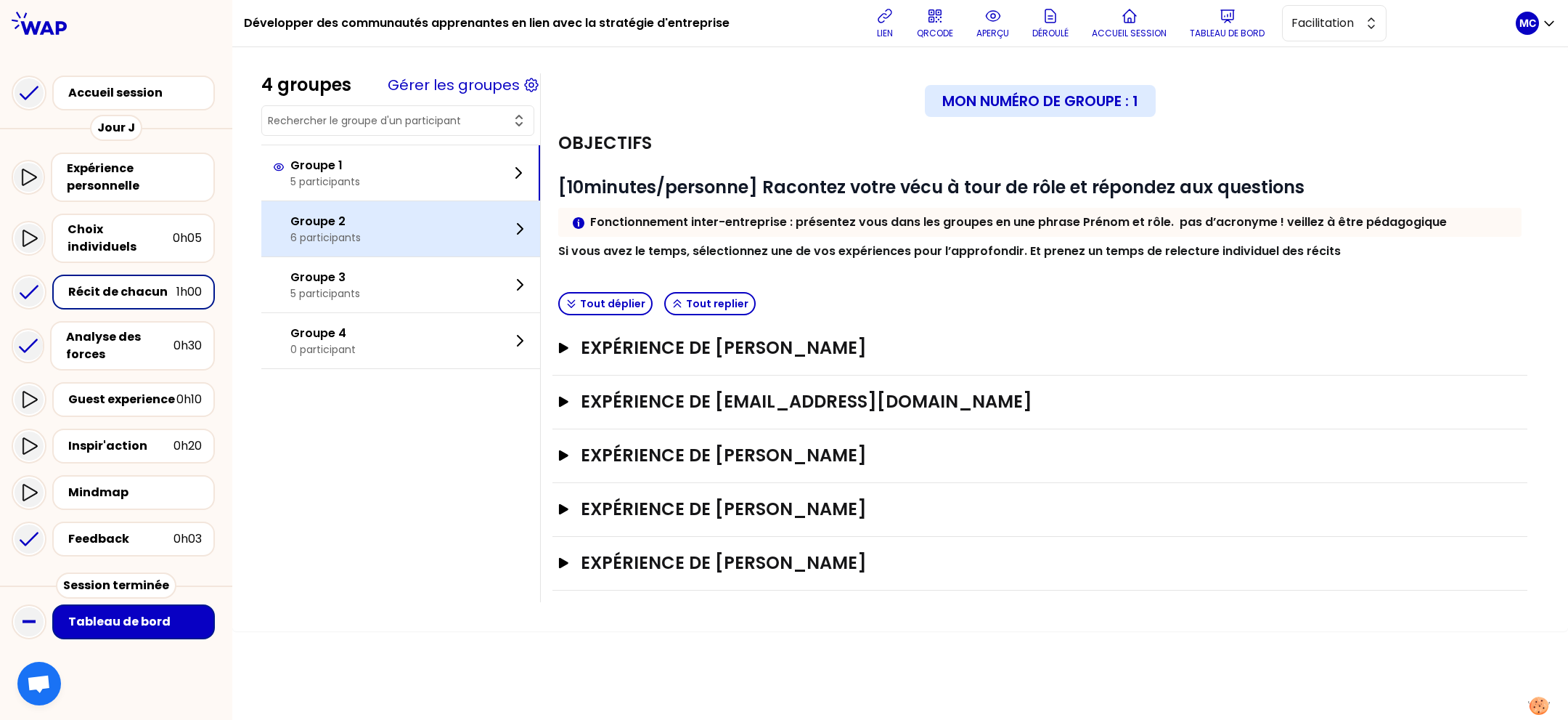
click at [403, 215] on div "Groupe 2 6 participants" at bounding box center [400, 229] width 279 height 55
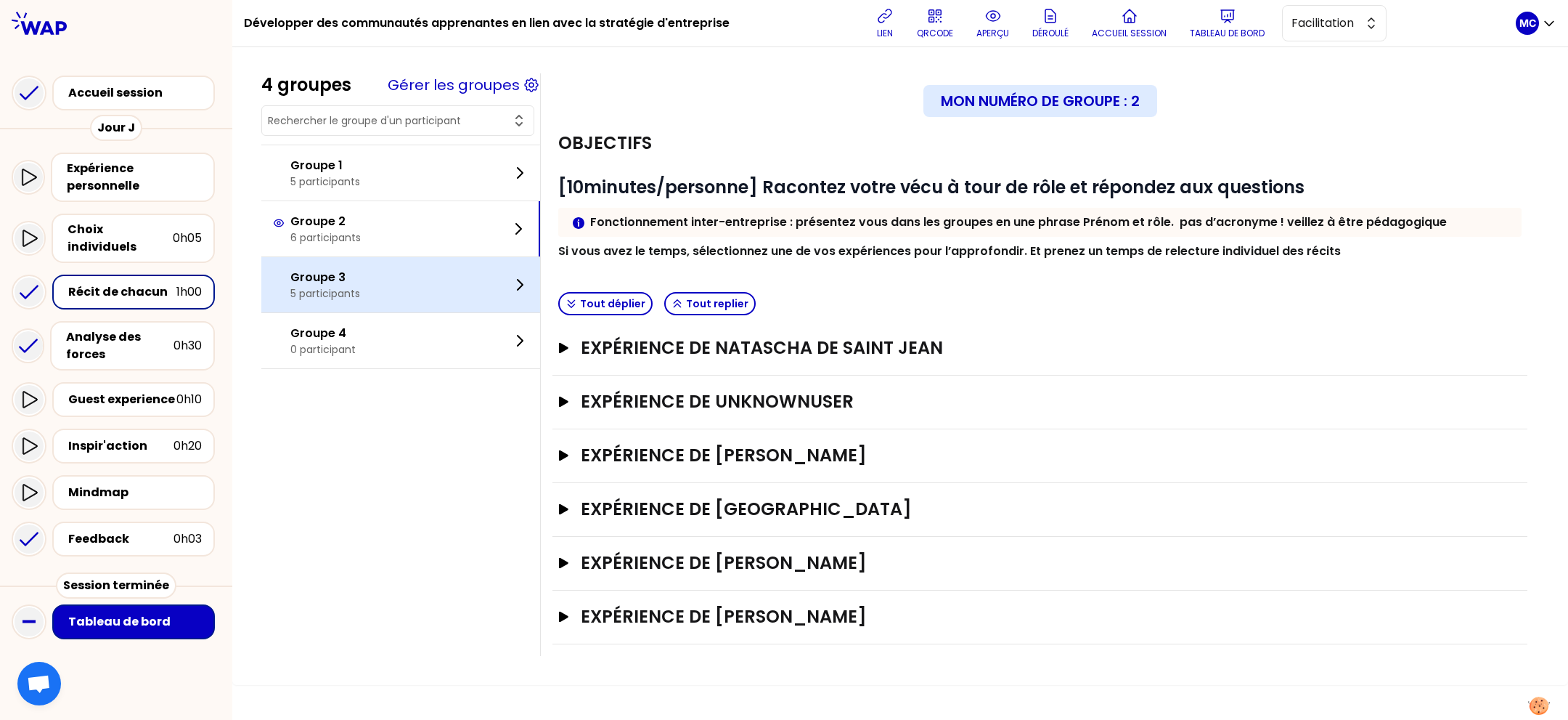
click at [401, 265] on div "Groupe 3 5 participants" at bounding box center [400, 285] width 279 height 55
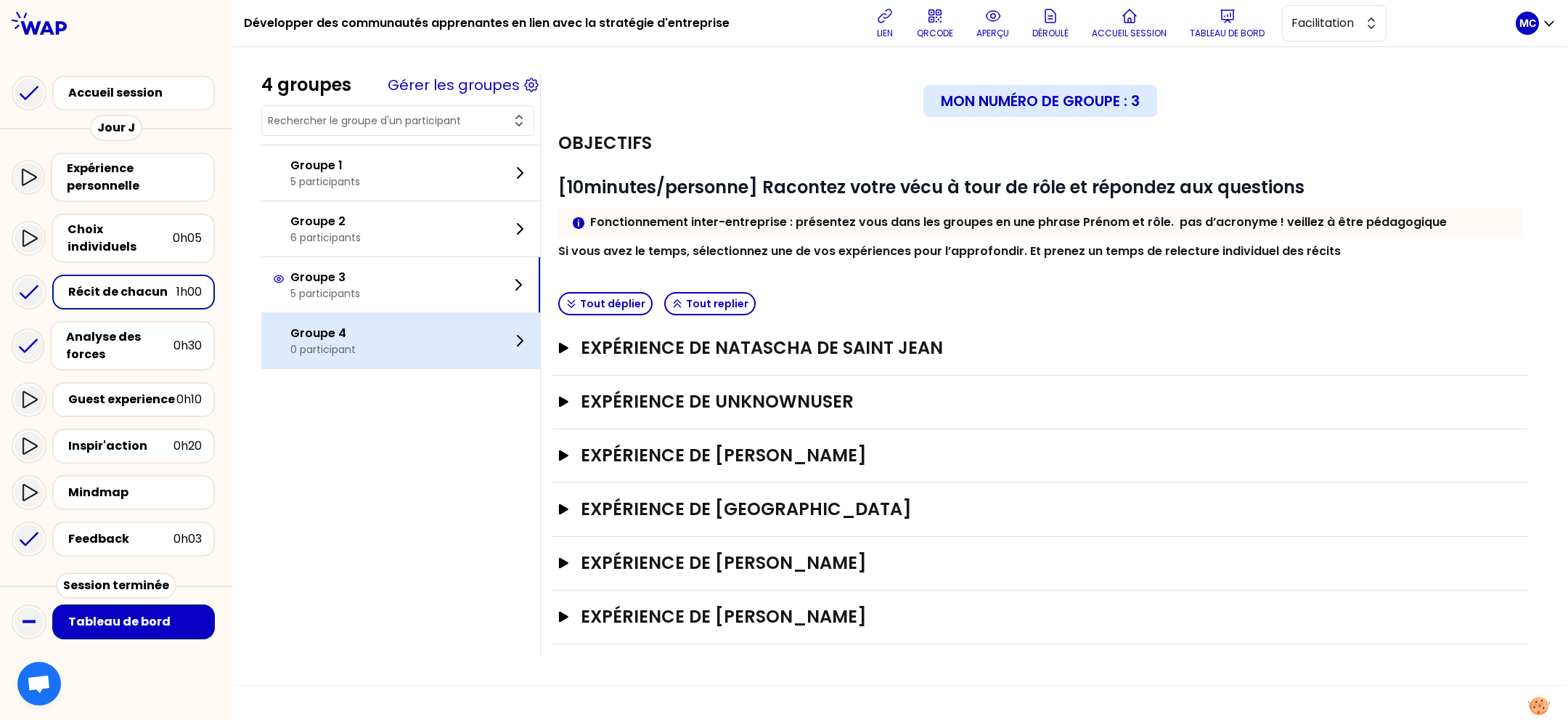
click at [401, 318] on div "Groupe 4 0 participant" at bounding box center [400, 341] width 279 height 55
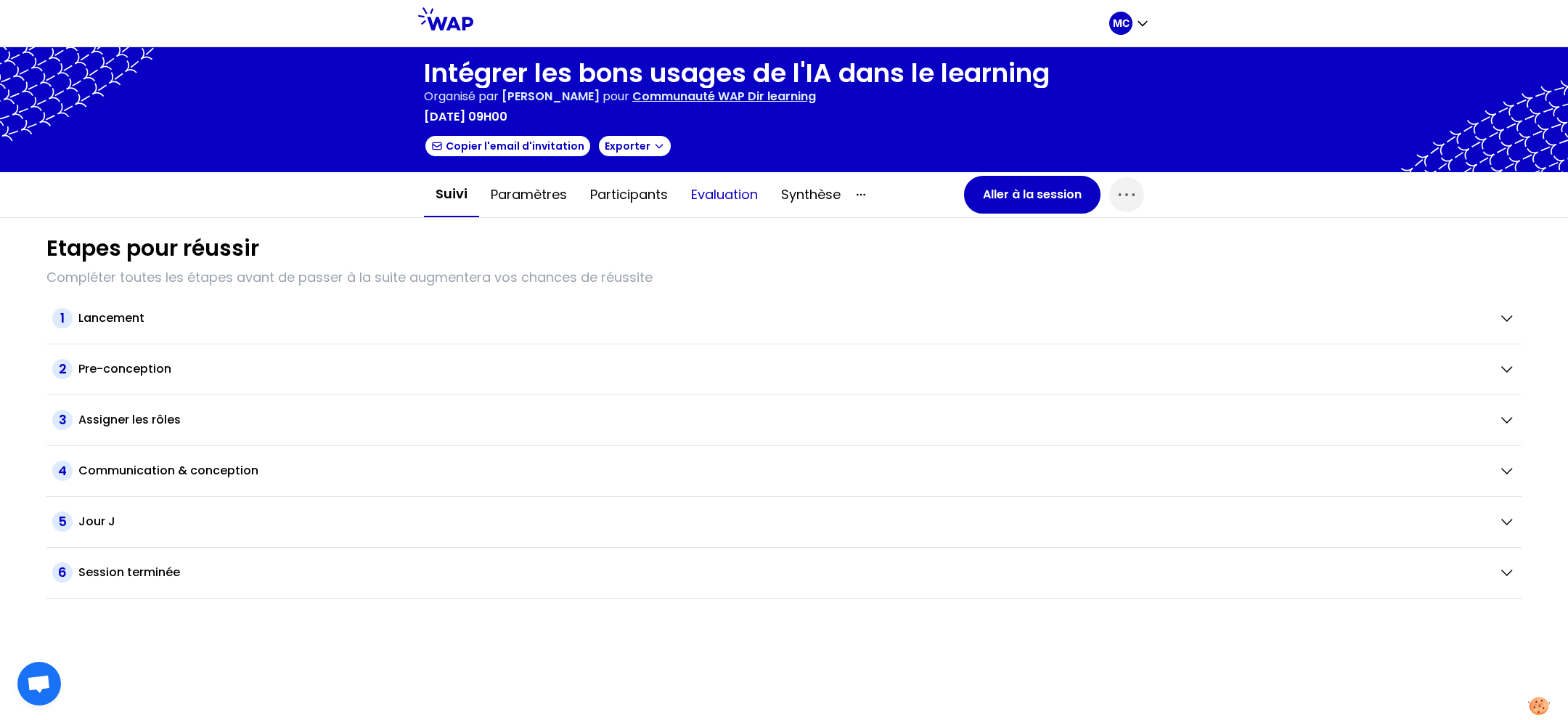
click at [693, 194] on button "Evaluation" at bounding box center [724, 194] width 90 height 44
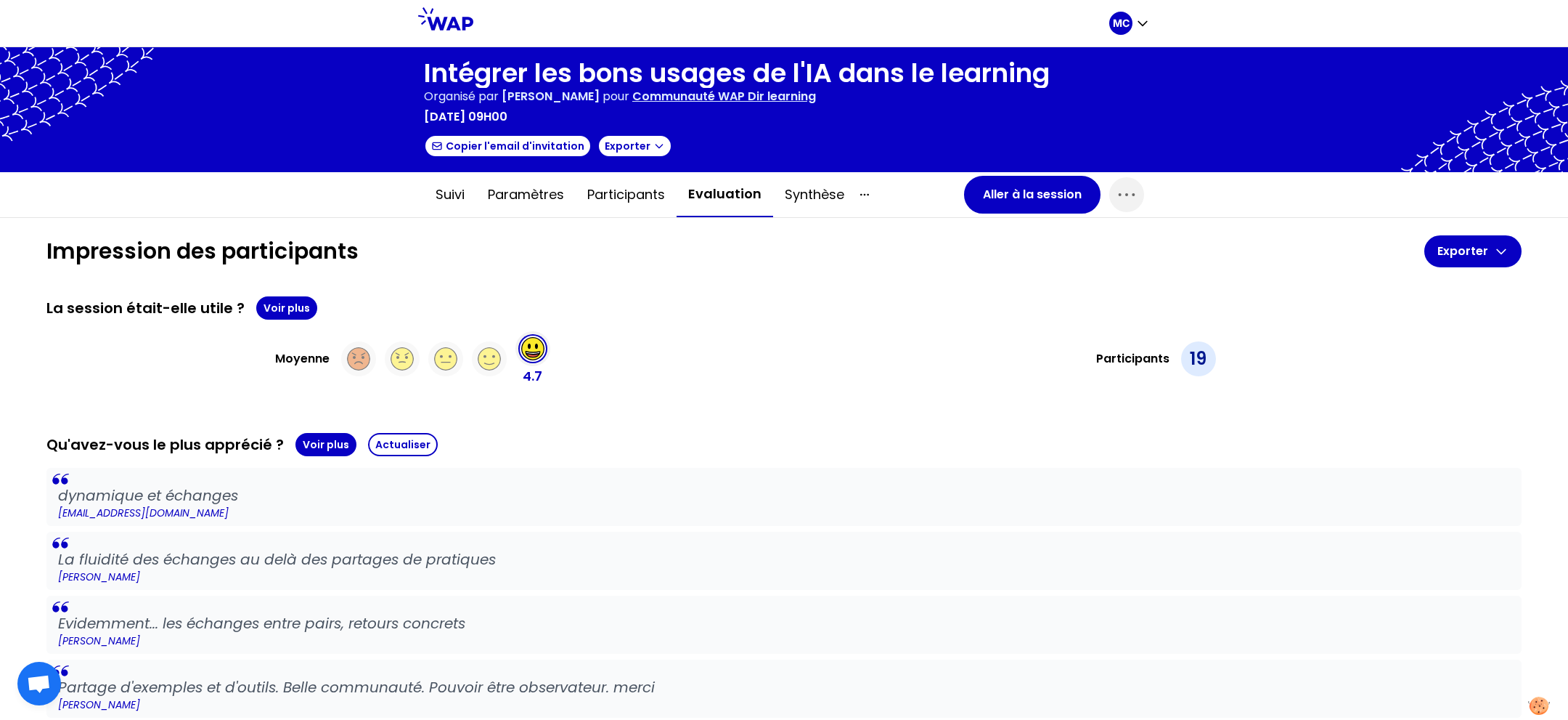
scroll to position [1127, 0]
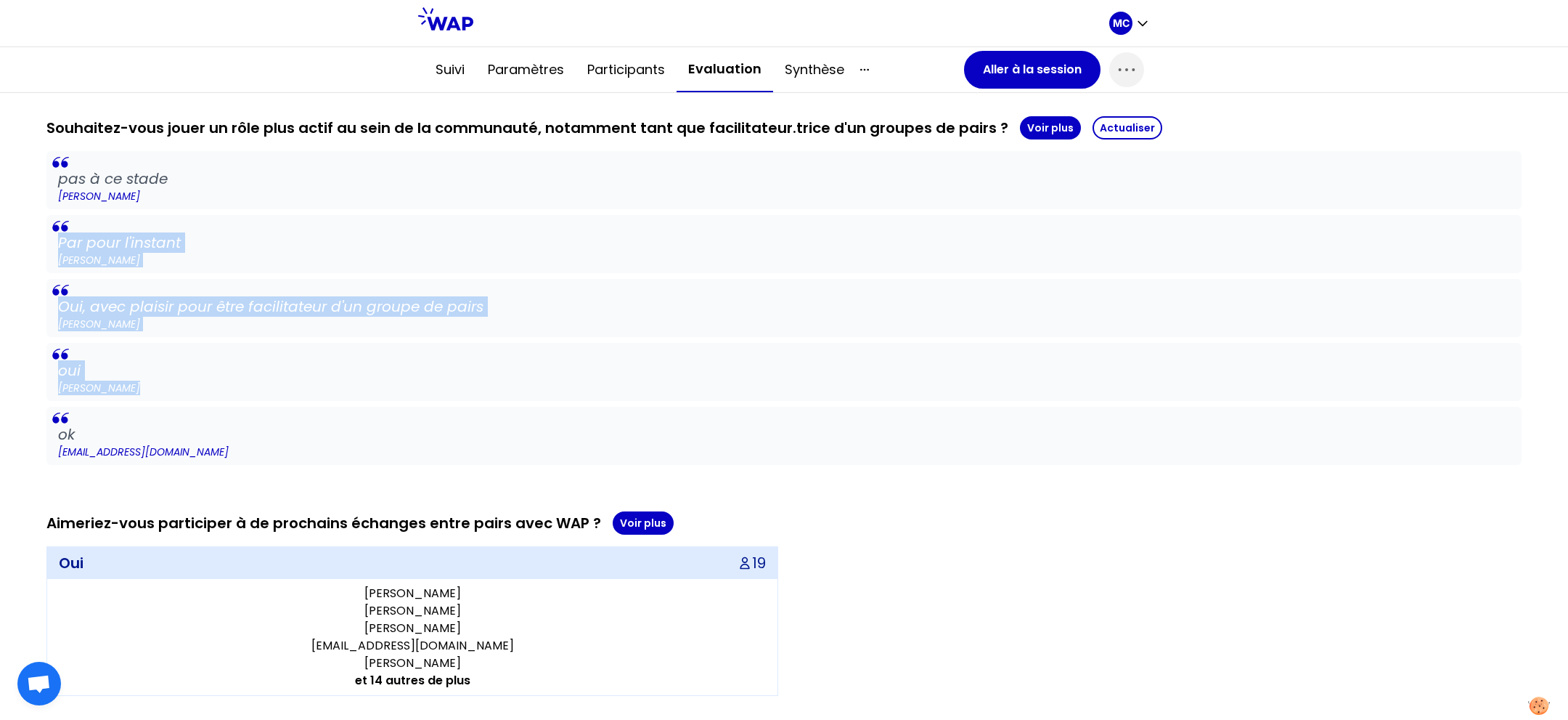
drag, startPoint x: 705, startPoint y: 226, endPoint x: 681, endPoint y: 377, distance: 152.9
click at [681, 377] on div "pas à ce stade Laurence Gaiarin Par pour l'instant Francois FOURNIER Oui, avec …" at bounding box center [784, 308] width 1475 height 314
click at [682, 372] on p "oui" at bounding box center [784, 370] width 1452 height 21
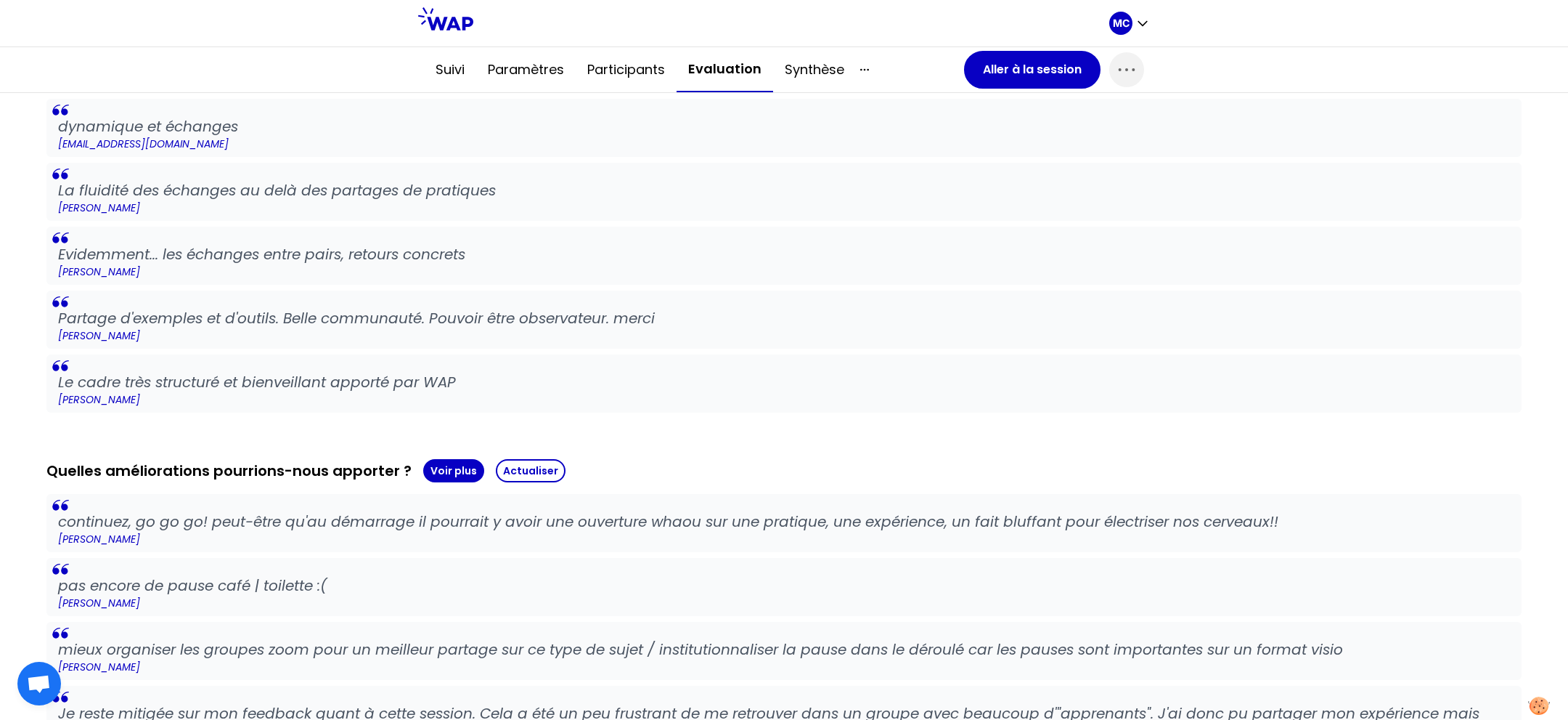
scroll to position [0, 0]
